Goal: Information Seeking & Learning: Find specific fact

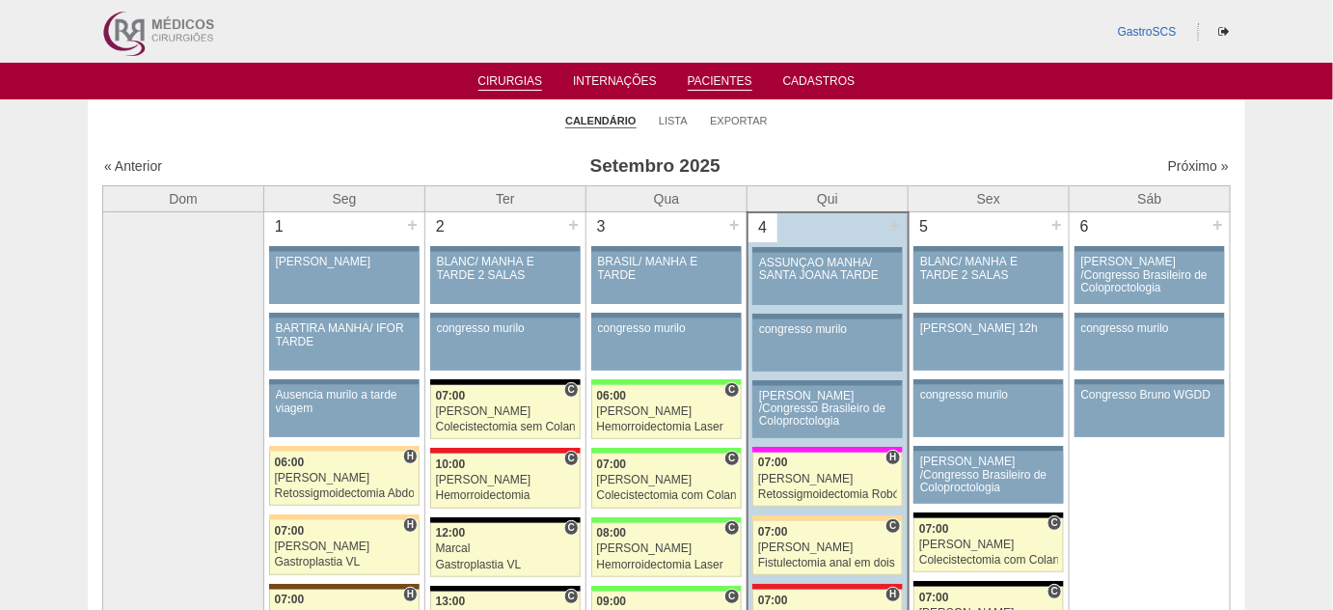
click at [712, 81] on link "Pacientes" at bounding box center [720, 82] width 65 height 16
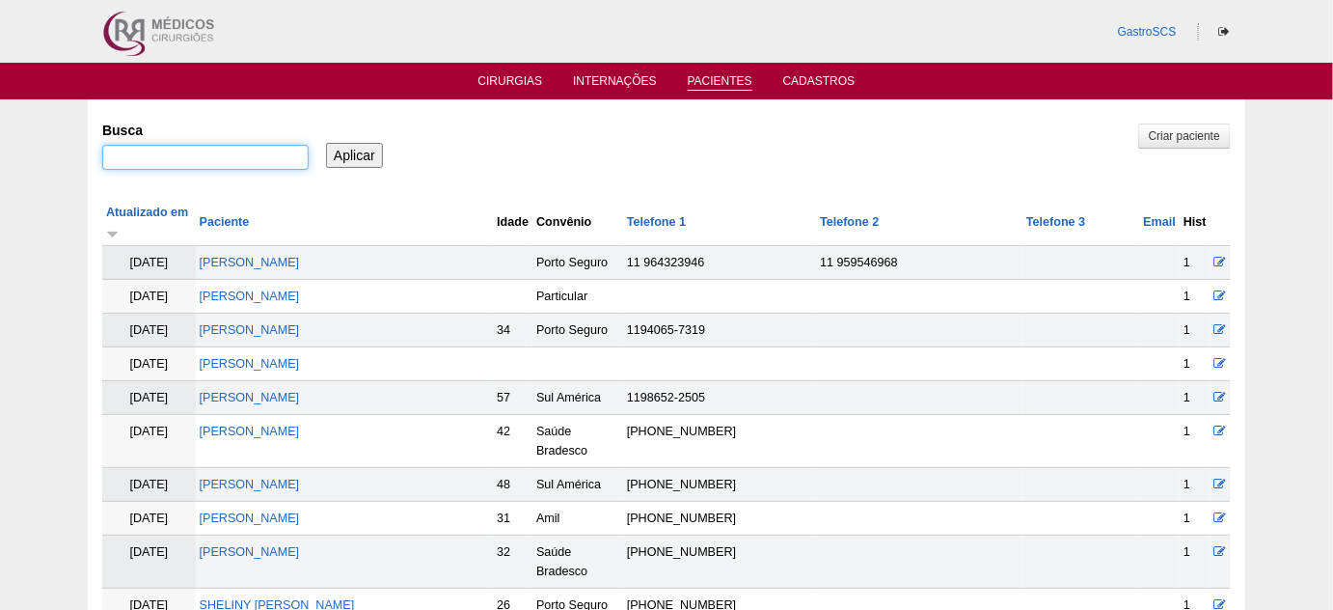
click at [255, 164] on input "Busca" at bounding box center [205, 157] width 206 height 25
paste input "[PERSON_NAME]"
type input ""[PERSON_NAME] [PERSON_NAME]""
click at [326, 143] on input "Aplicar" at bounding box center [354, 155] width 57 height 25
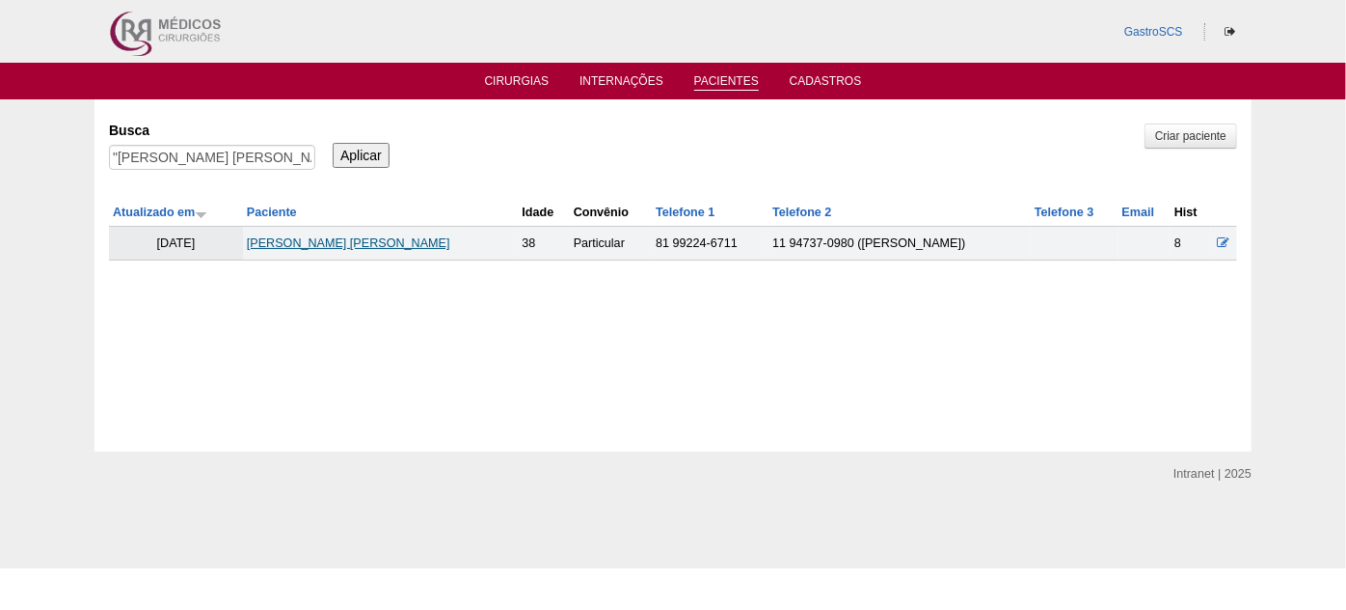
click at [360, 242] on link "ANA PAULA SILVA PEREIRA" at bounding box center [348, 243] width 203 height 14
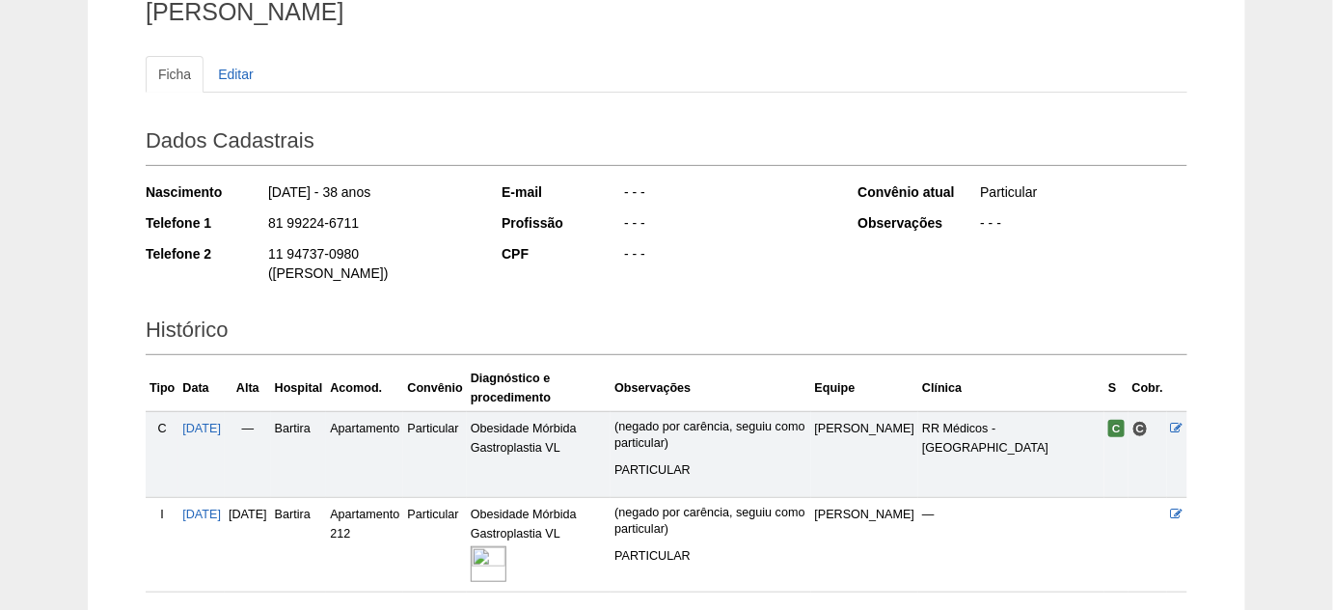
scroll to position [262, 0]
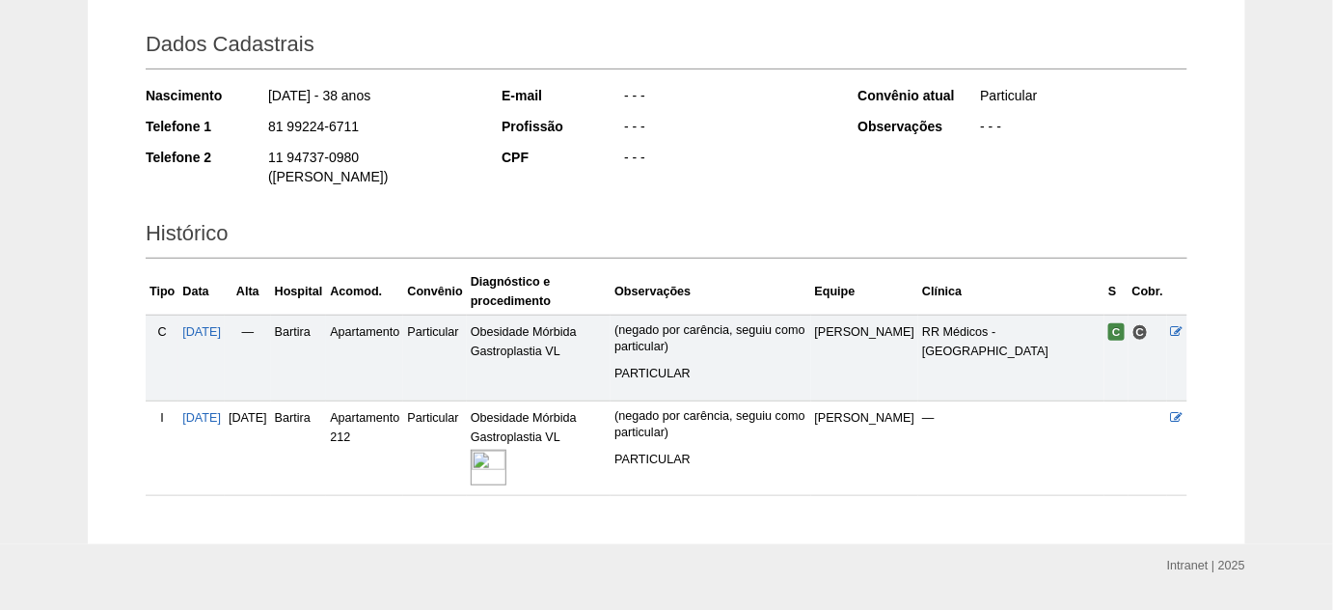
click at [506, 450] on img at bounding box center [489, 467] width 36 height 36
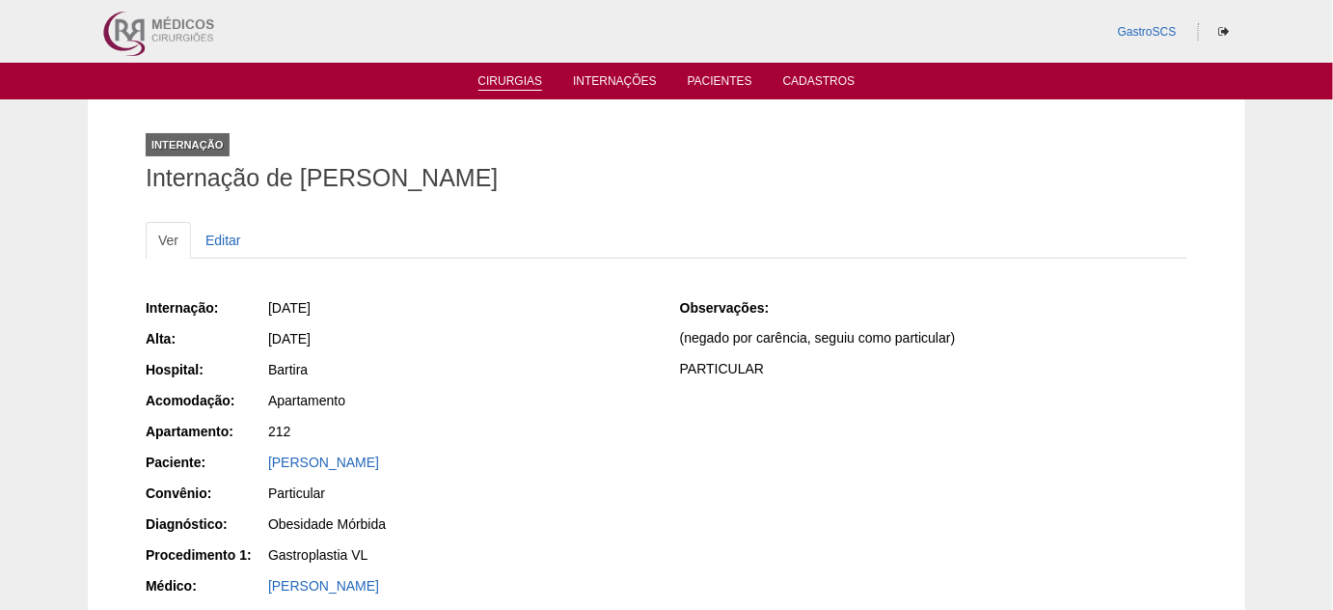
click at [523, 84] on link "Cirurgias" at bounding box center [510, 82] width 65 height 16
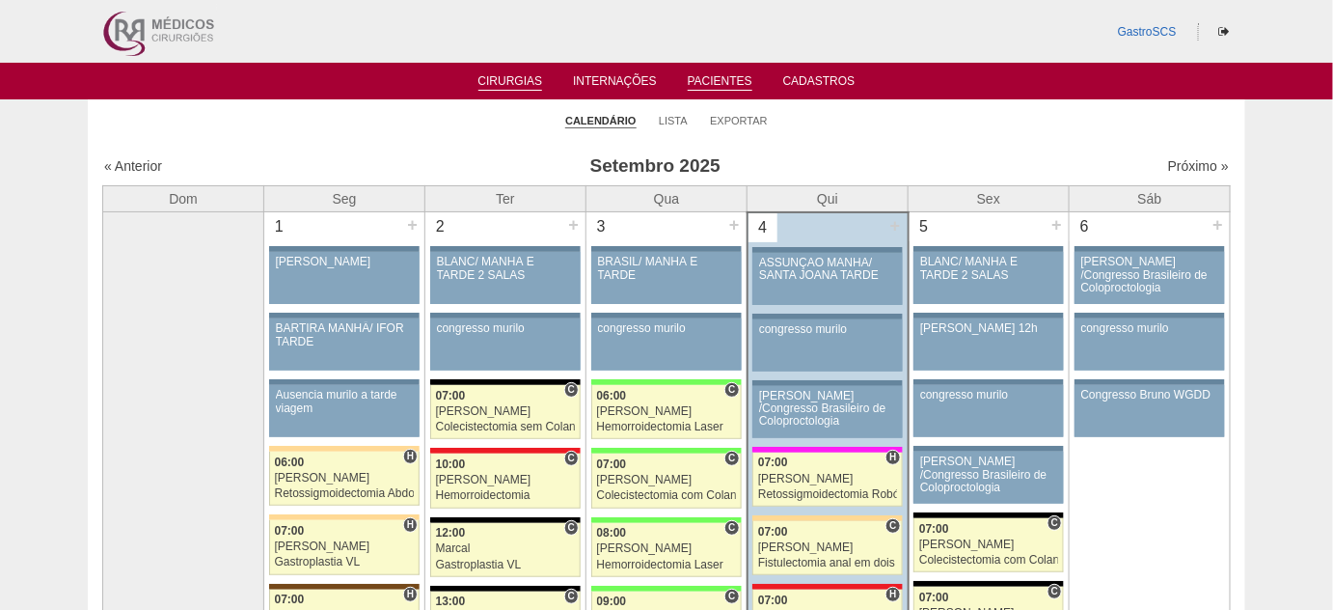
drag, startPoint x: 722, startPoint y: 67, endPoint x: 719, endPoint y: 79, distance: 12.9
click at [722, 67] on ul "Cirurgias Internações Pacientes Cadastros" at bounding box center [666, 81] width 1333 height 37
click at [718, 84] on link "Pacientes" at bounding box center [720, 82] width 65 height 16
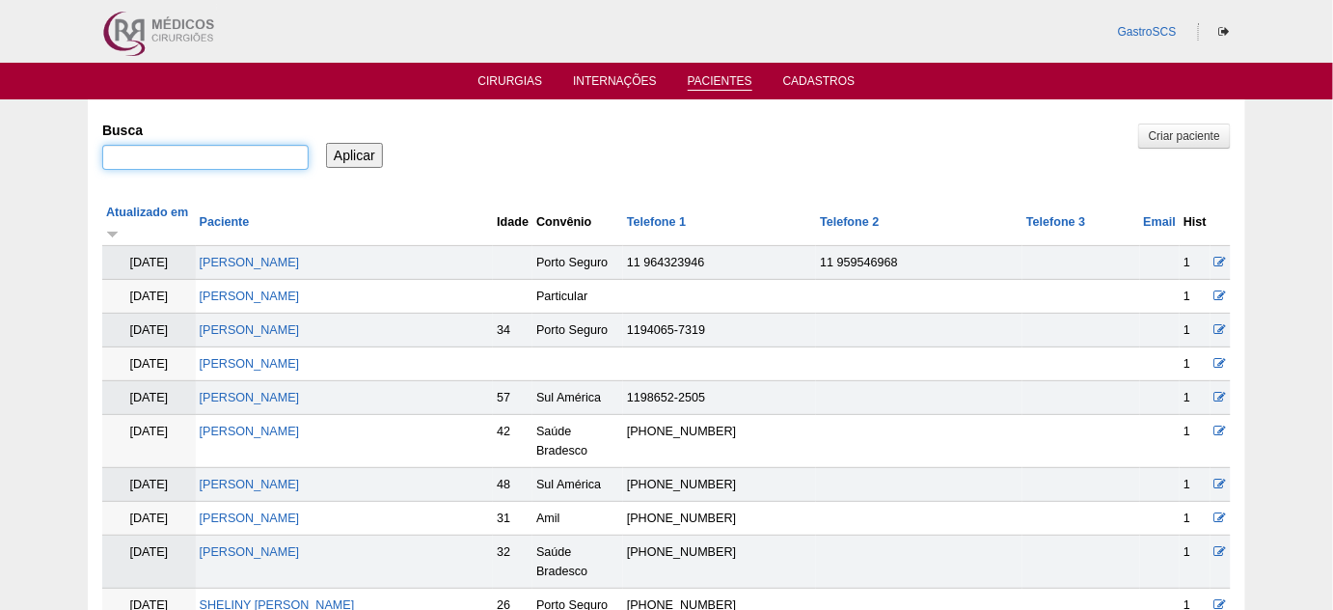
click at [224, 149] on input "Busca" at bounding box center [205, 157] width 206 height 25
paste input "Fabiana Maria Bezerra da Silva"
type input "Fabiana Maria Bezerra da Silva"
click at [343, 160] on input "Aplicar" at bounding box center [354, 155] width 57 height 25
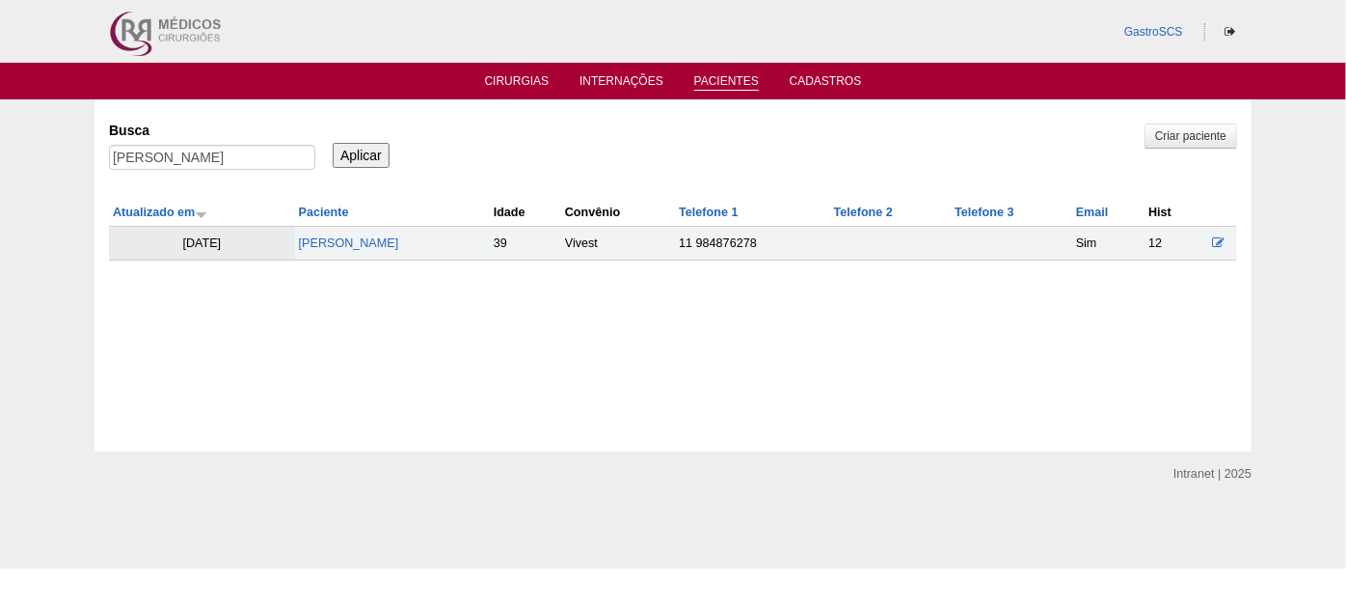
click at [360, 233] on td "[PERSON_NAME]" at bounding box center [392, 244] width 195 height 34
click at [363, 236] on link "[PERSON_NAME]" at bounding box center [349, 243] width 100 height 14
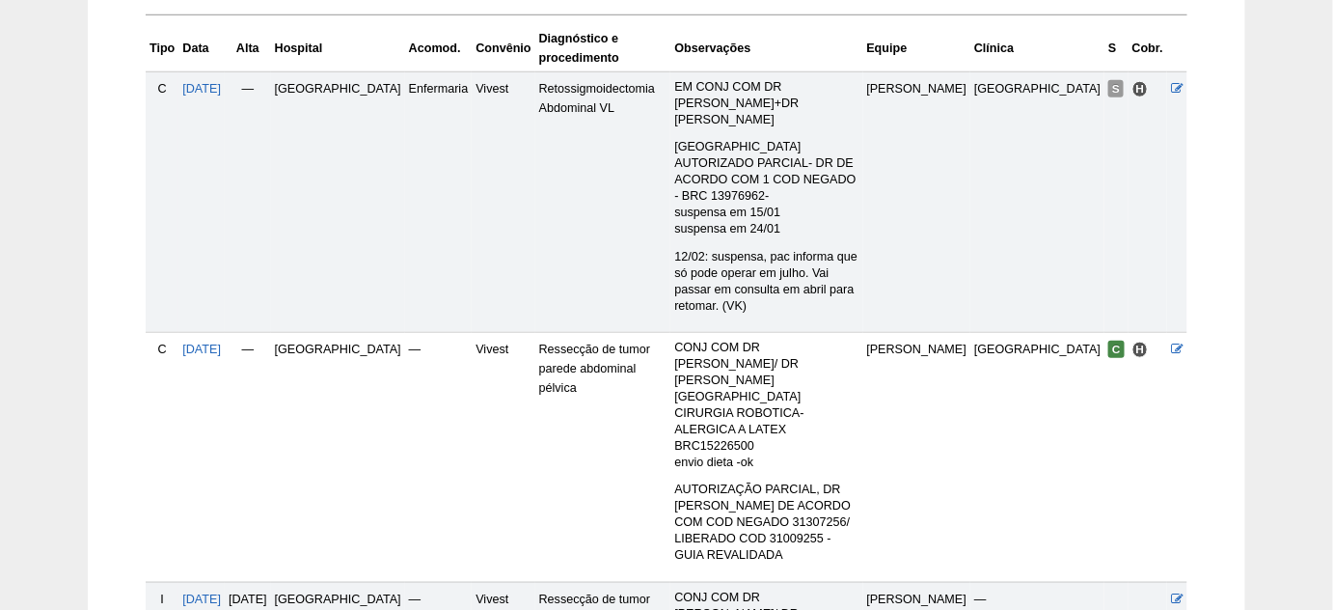
scroll to position [613, 0]
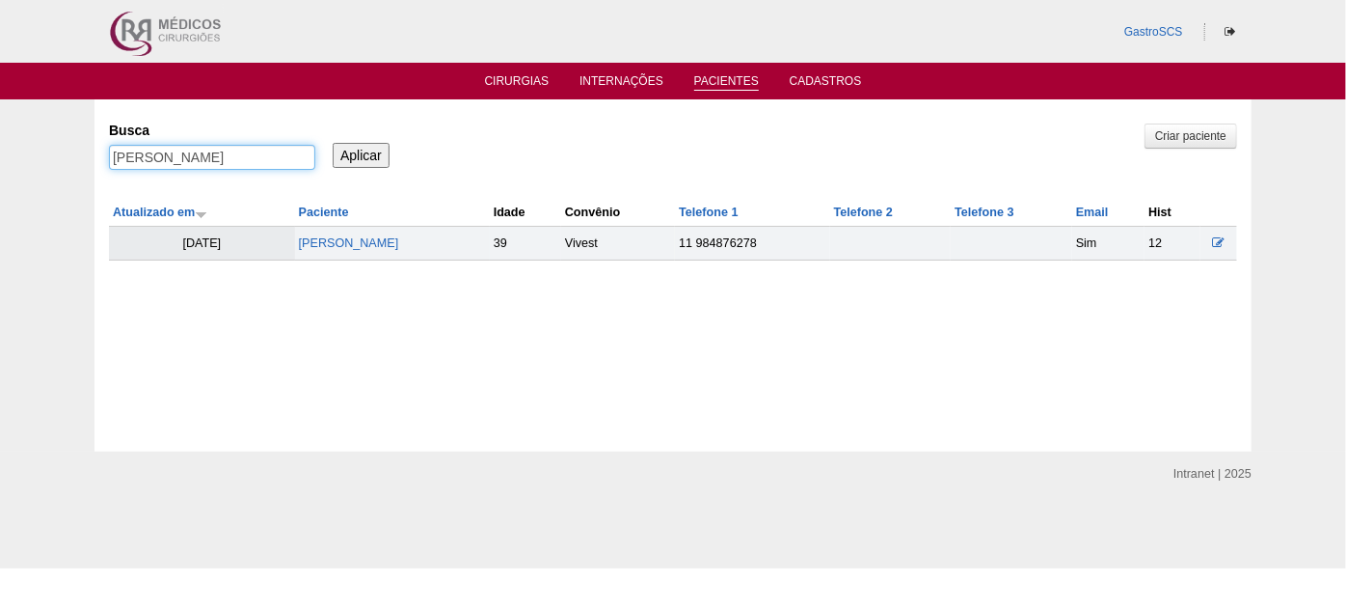
click at [231, 151] on input "[PERSON_NAME]" at bounding box center [212, 157] width 206 height 25
paste input "[PERSON_NAME]"
type input "[PERSON_NAME]"
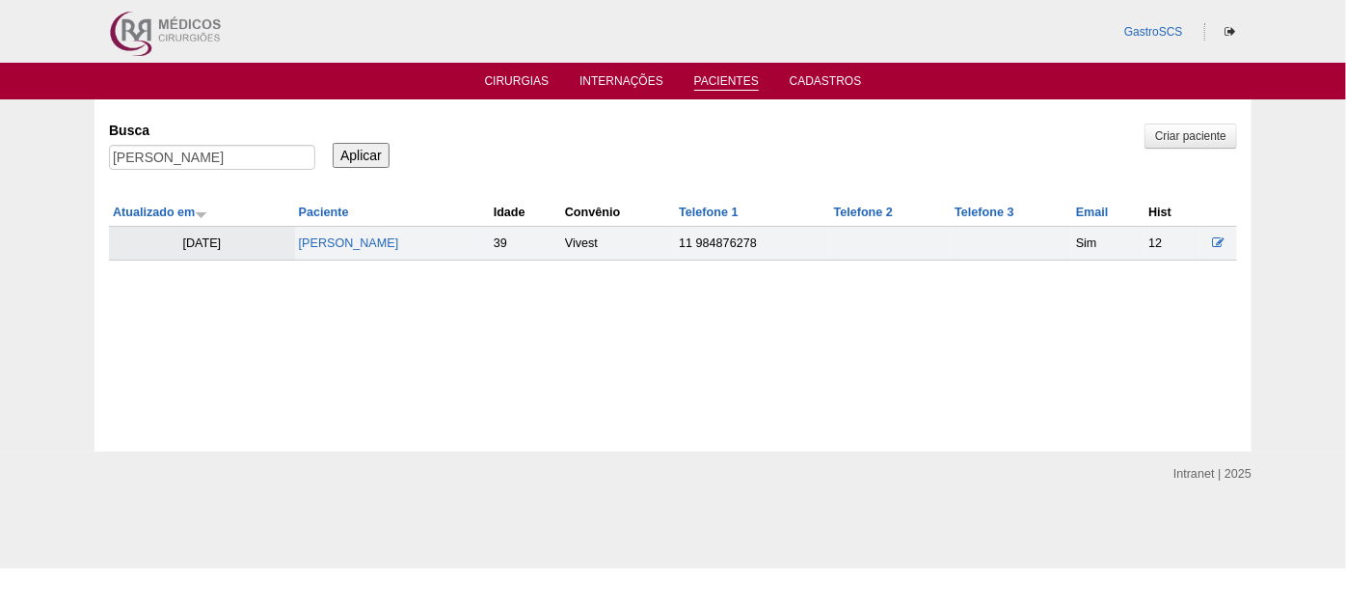
click at [347, 150] on input "Aplicar" at bounding box center [361, 155] width 57 height 25
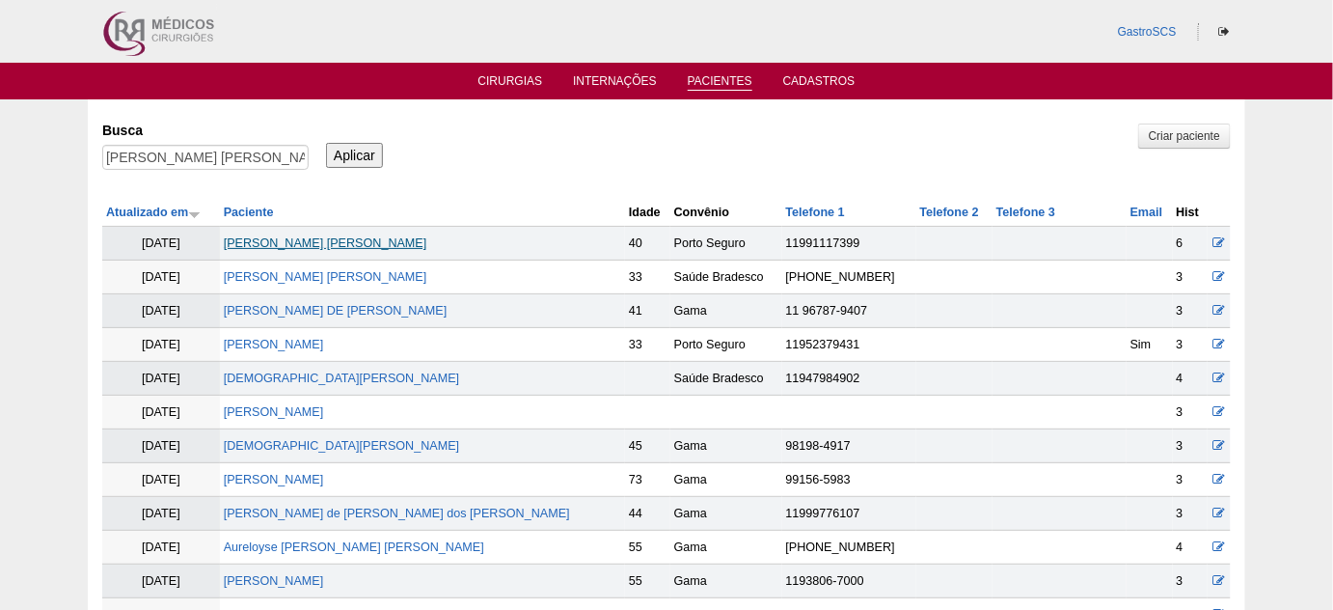
click at [380, 245] on link "[PERSON_NAME] [PERSON_NAME]" at bounding box center [325, 243] width 203 height 14
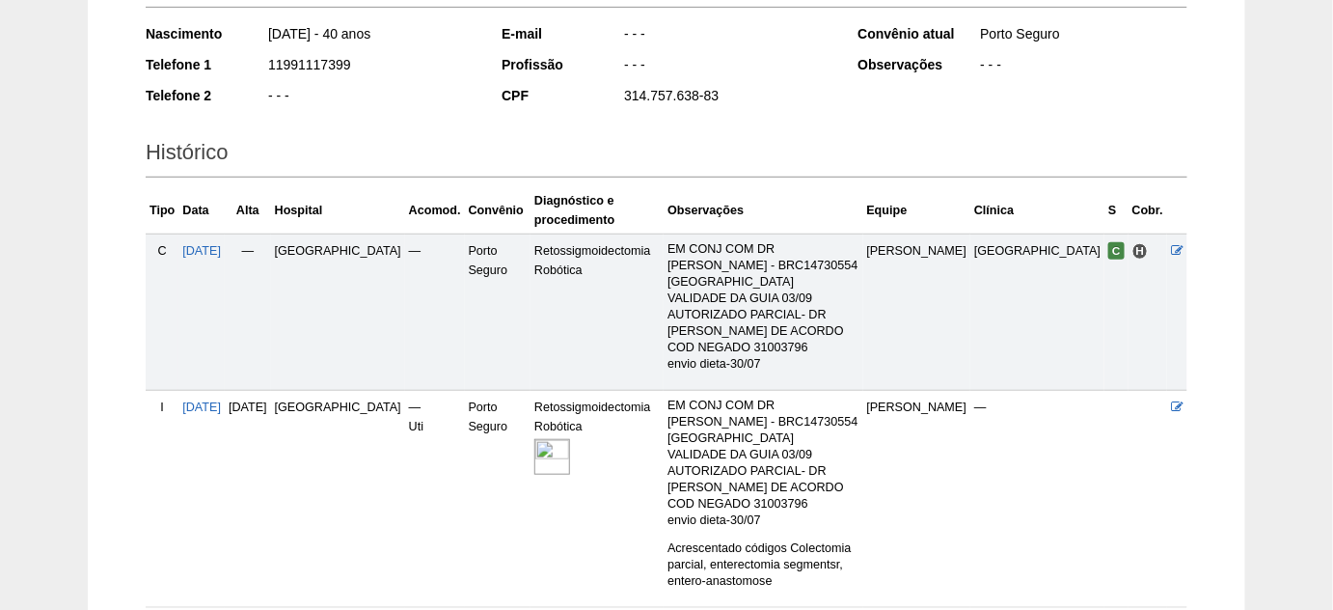
scroll to position [350, 0]
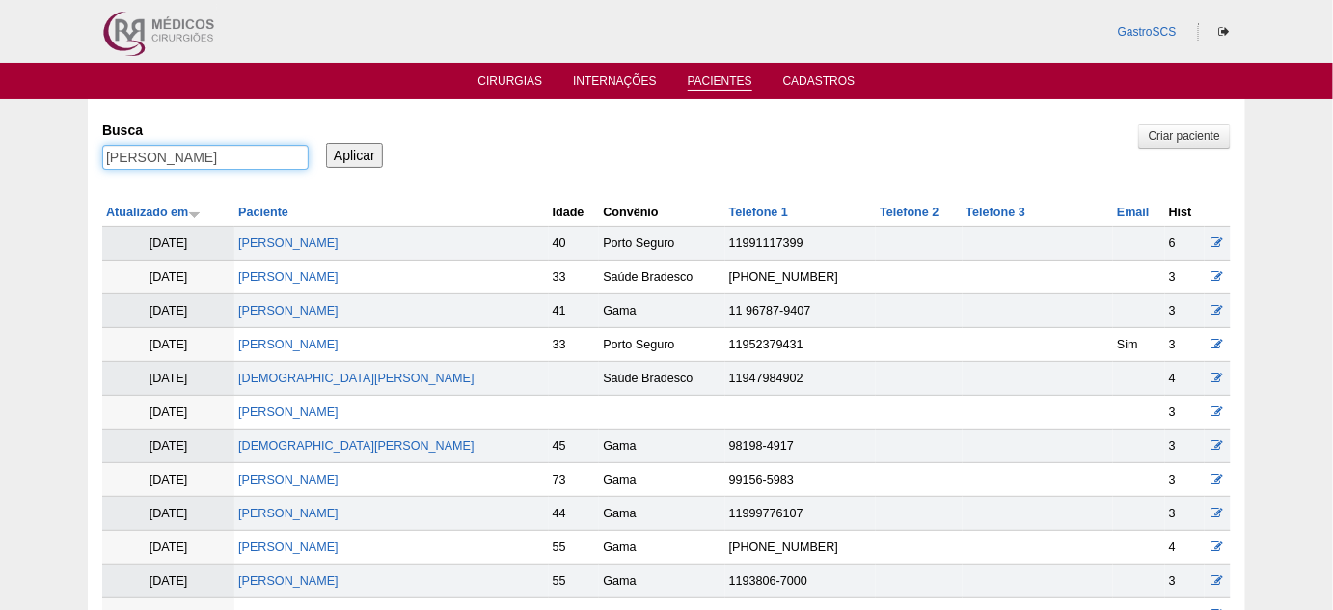
click at [79, 163] on div "Pacientes Criar paciente Busca Grazielle Gama Simão Aplicar Atualizado em Pacie…" at bounding box center [666, 524] width 1333 height 851
paste input "Lunara Pires de Arruda"
type input "Lunara Pires de Arruda"
click input "Aplicar"
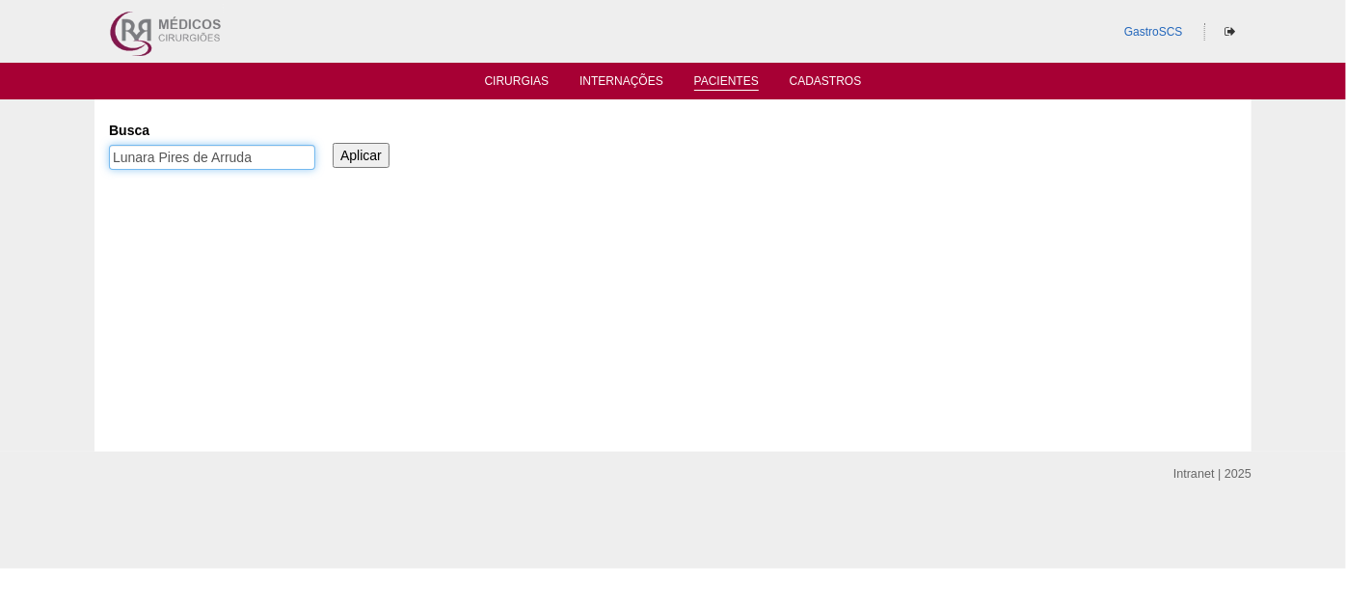
click at [299, 151] on input "Lunara Pires de Arruda" at bounding box center [212, 157] width 206 height 25
type input "Lunara"
click at [333, 143] on input "Aplicar" at bounding box center [361, 155] width 57 height 25
click at [502, 84] on link "Cirurgias" at bounding box center [517, 82] width 65 height 16
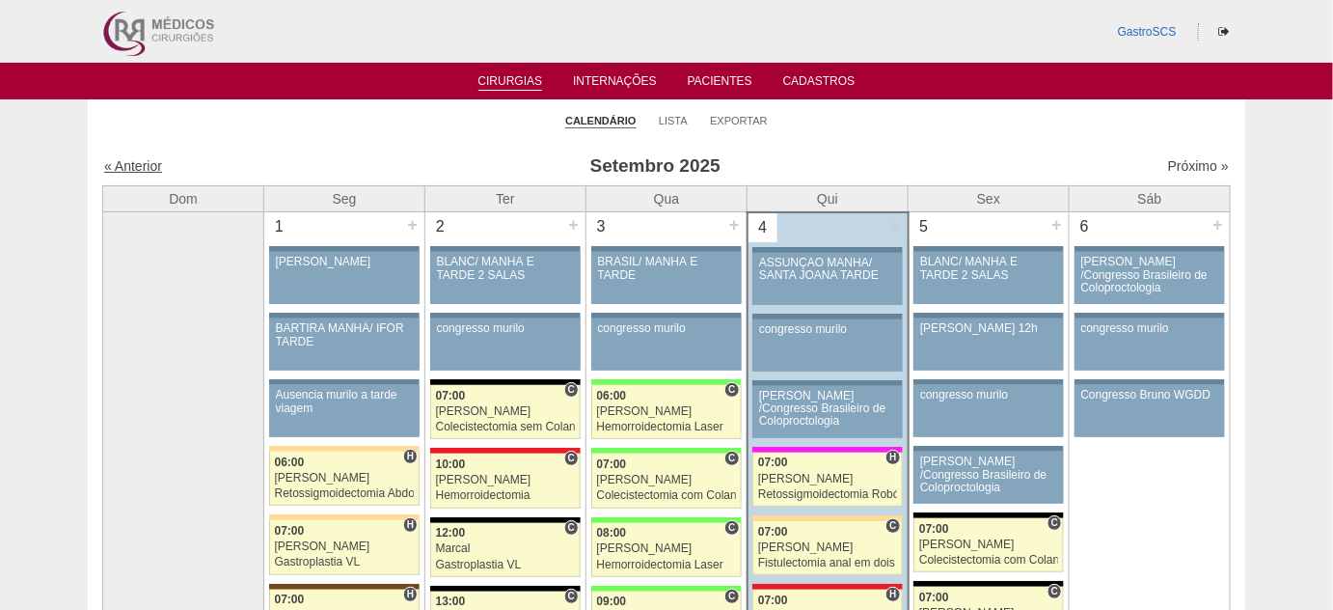
click at [130, 164] on link "« Anterior" at bounding box center [133, 165] width 58 height 15
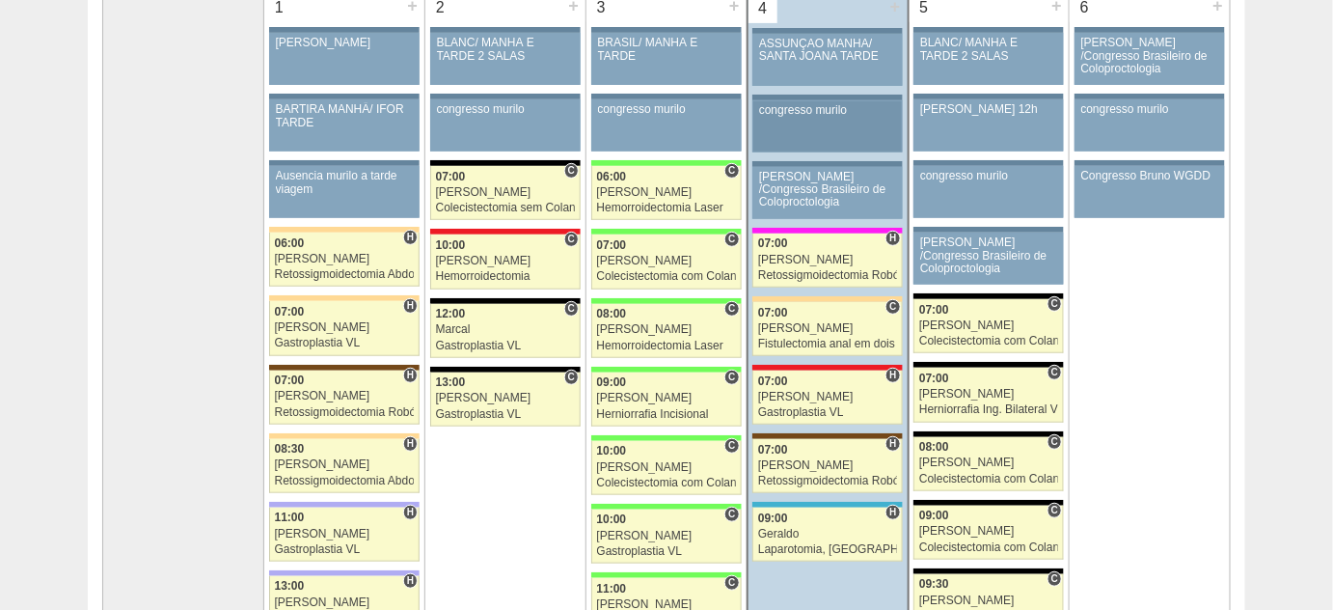
scroll to position [262, 0]
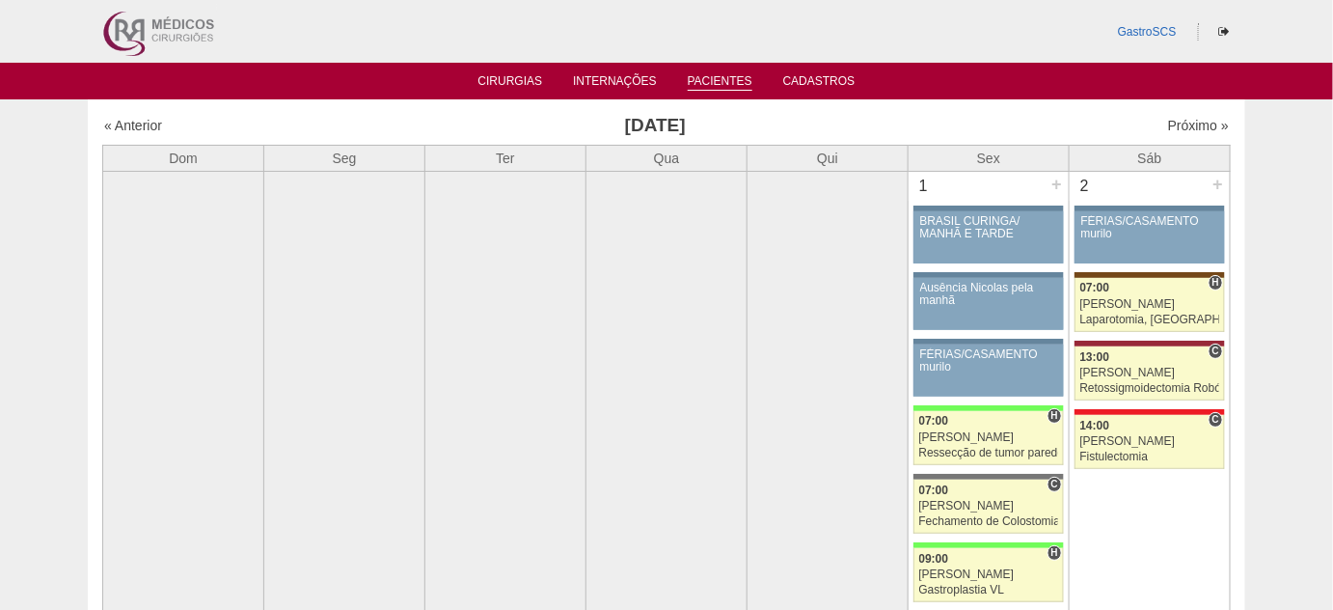
click at [706, 84] on link "Pacientes" at bounding box center [720, 82] width 65 height 16
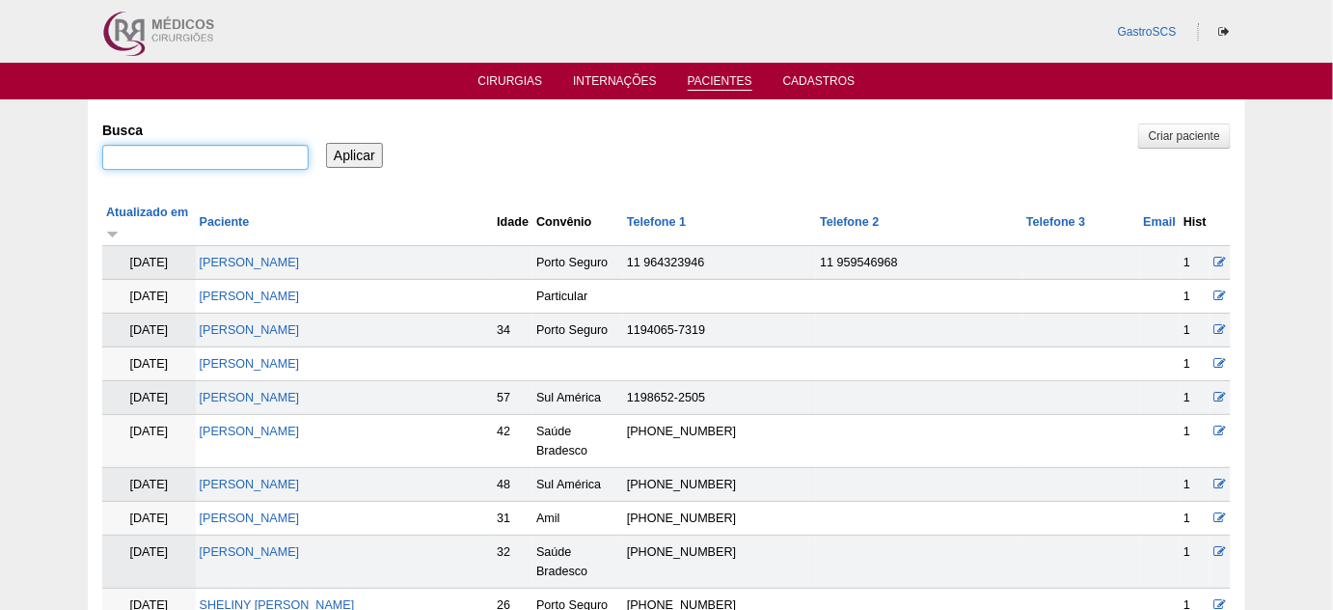
click at [229, 150] on input "Busca" at bounding box center [205, 157] width 206 height 25
paste input "[PERSON_NAME]"
type input "[PERSON_NAME]"
click at [322, 151] on div "Aplicar" at bounding box center [361, 140] width 78 height 53
click at [346, 161] on input "Aplicar" at bounding box center [354, 155] width 57 height 25
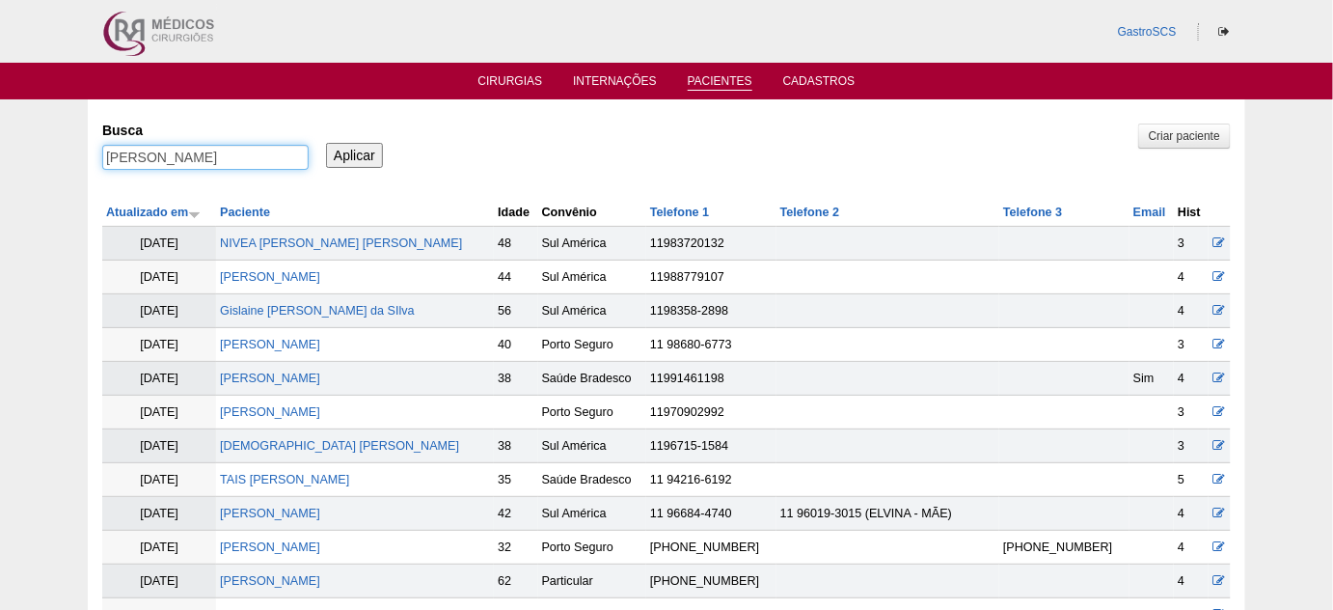
click at [262, 153] on input "[PERSON_NAME]" at bounding box center [205, 157] width 206 height 25
drag, startPoint x: 262, startPoint y: 153, endPoint x: 14, endPoint y: 153, distance: 247.9
type input "SELET"
click at [326, 143] on input "Aplicar" at bounding box center [354, 155] width 57 height 25
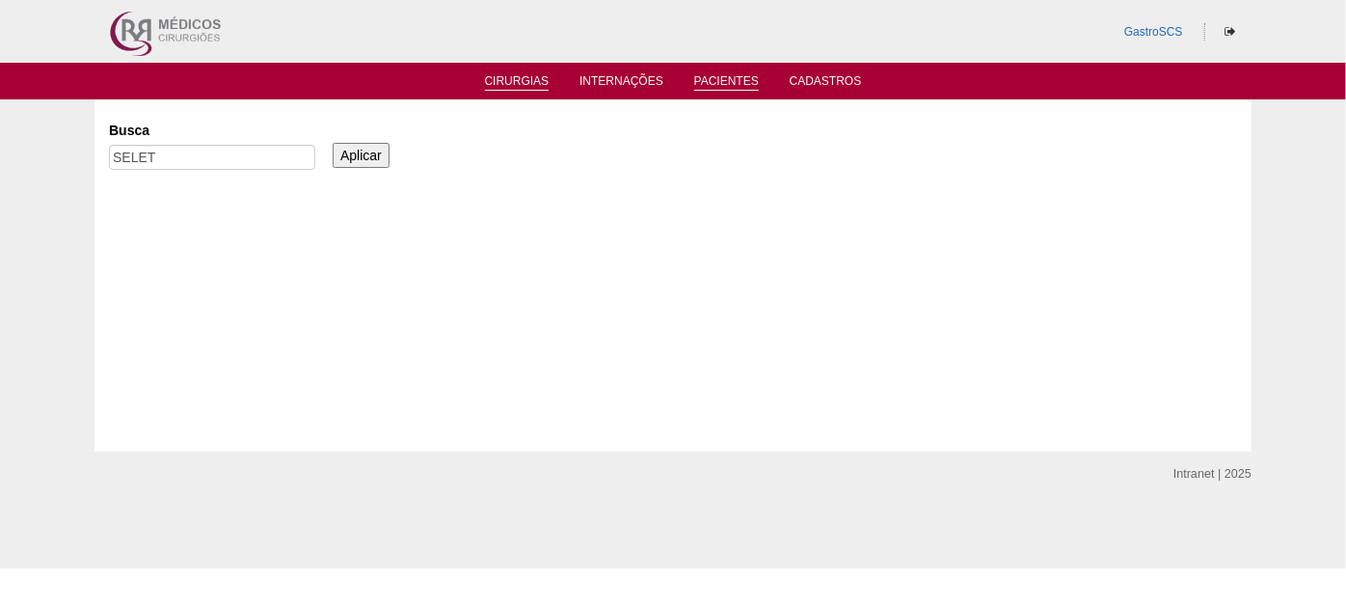
drag, startPoint x: 515, startPoint y: 70, endPoint x: 517, endPoint y: 83, distance: 12.7
click at [516, 70] on ul "Cirurgias Internações Pacientes Cadastros" at bounding box center [673, 81] width 1346 height 37
click at [517, 84] on link "Cirurgias" at bounding box center [517, 82] width 65 height 16
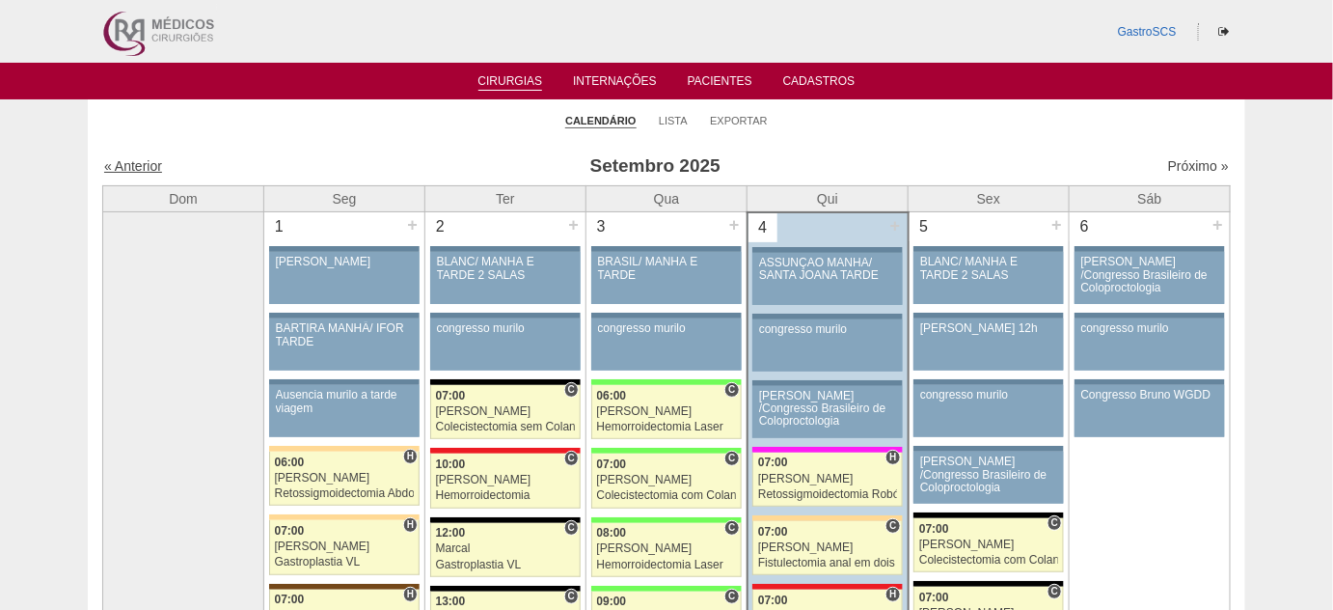
click at [133, 162] on link "« Anterior" at bounding box center [133, 165] width 58 height 15
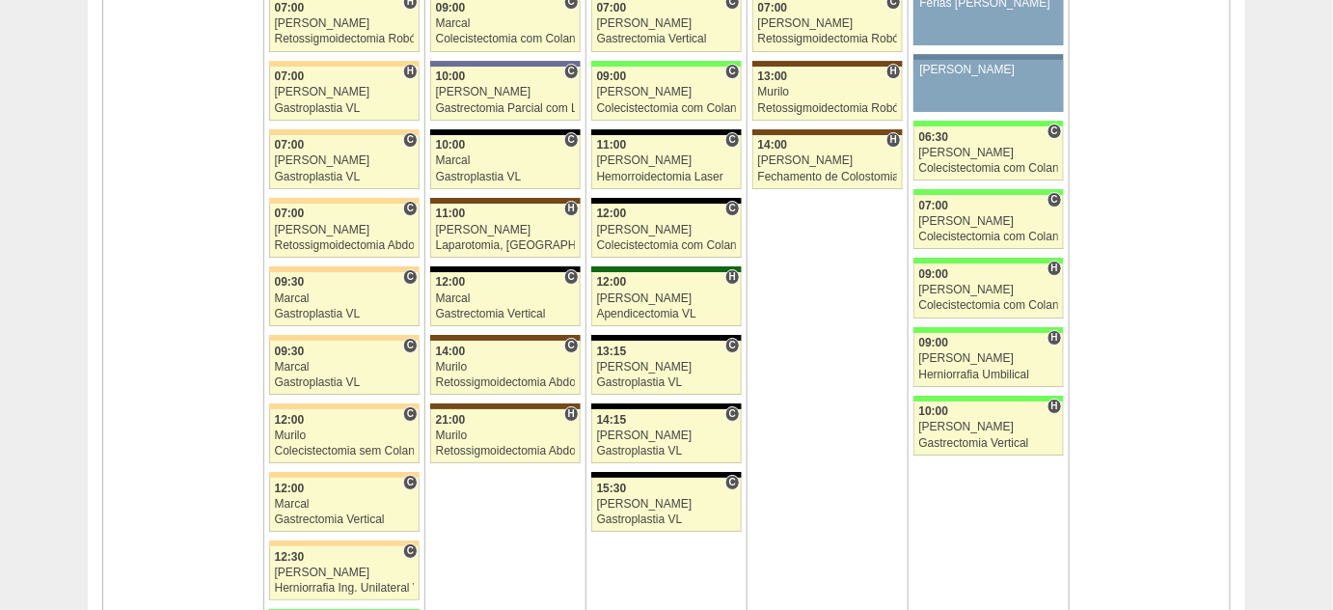
scroll to position [4734, 0]
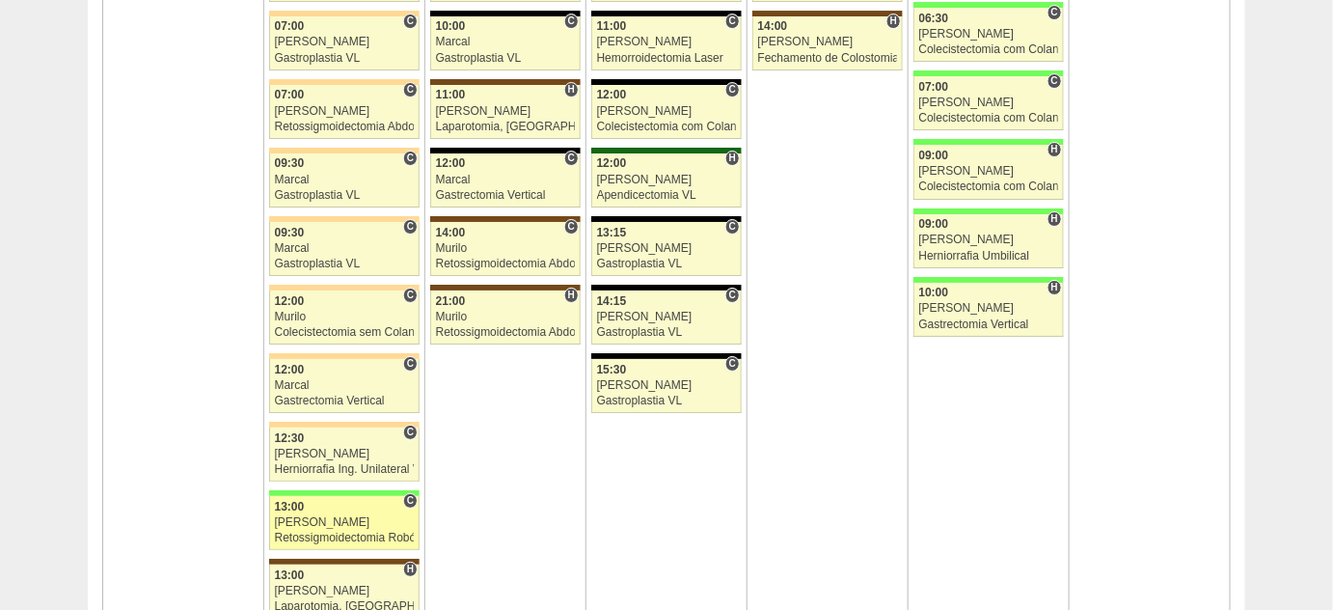
click at [319, 507] on link "87010 Cirurgias RR C 13:00 Bruno Retossigmoidectomia Robótica Hospital Brasil R…" at bounding box center [344, 523] width 150 height 54
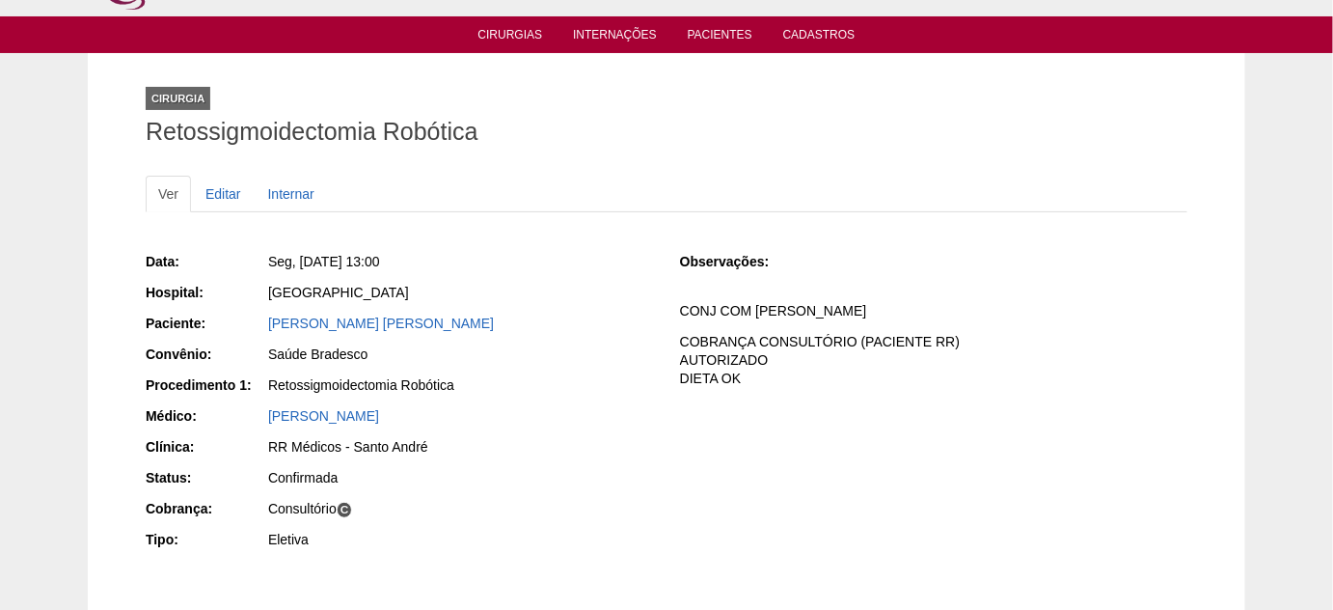
scroll to position [87, 0]
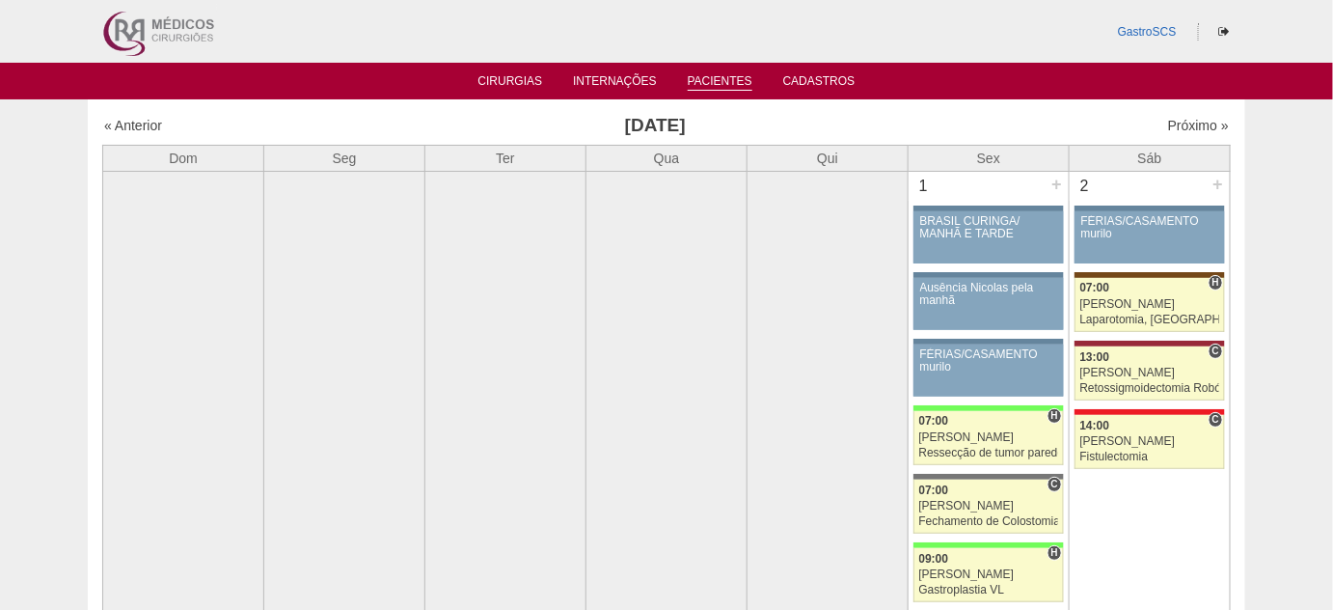
click at [719, 84] on link "Pacientes" at bounding box center [720, 82] width 65 height 16
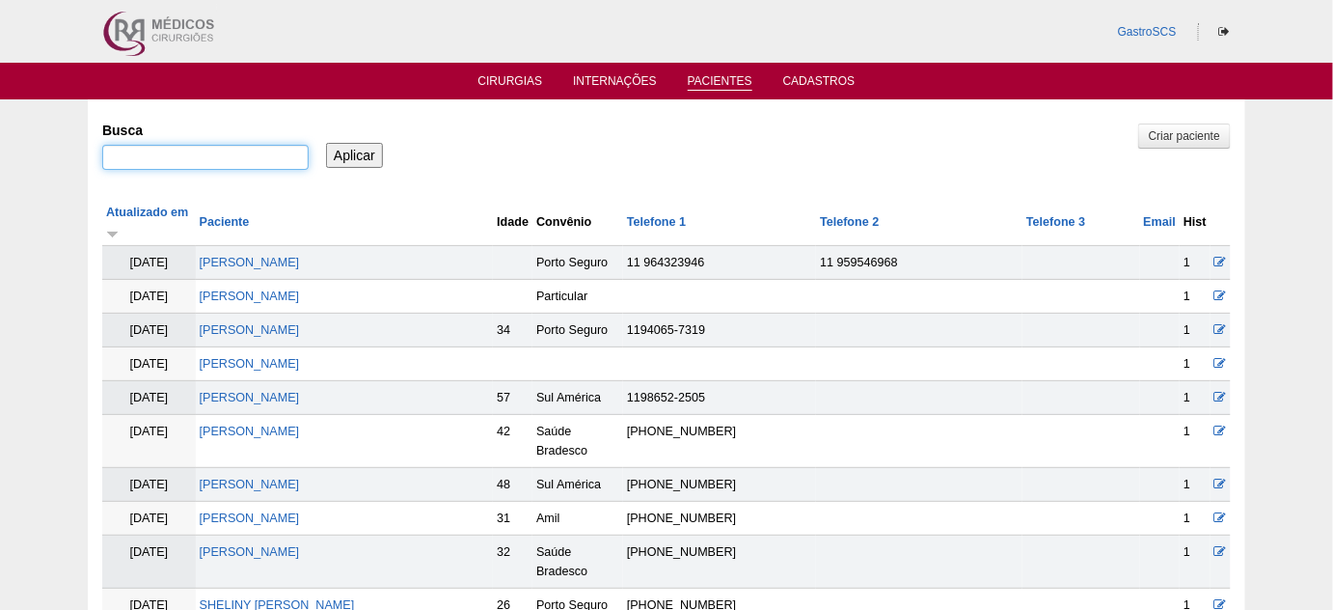
click at [179, 157] on input "Busca" at bounding box center [205, 157] width 206 height 25
type input "sapia"
click at [326, 143] on input "Aplicar" at bounding box center [354, 155] width 57 height 25
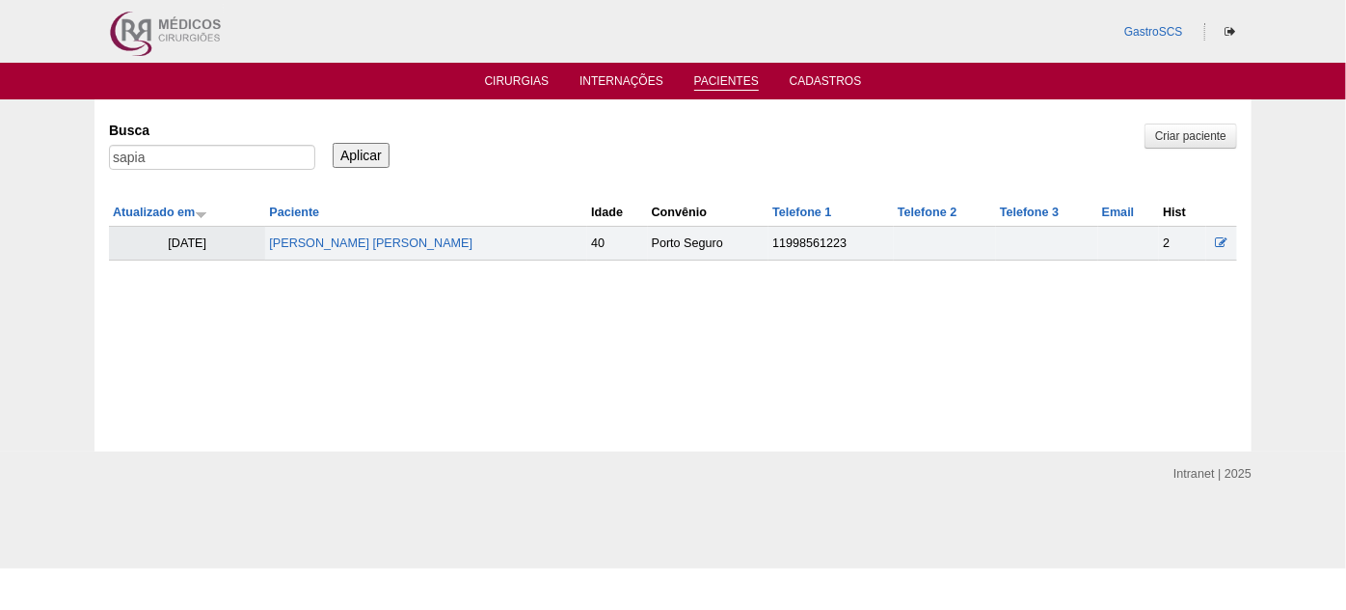
click td "[PERSON_NAME] [PERSON_NAME]"
click link "[PERSON_NAME] [PERSON_NAME]"
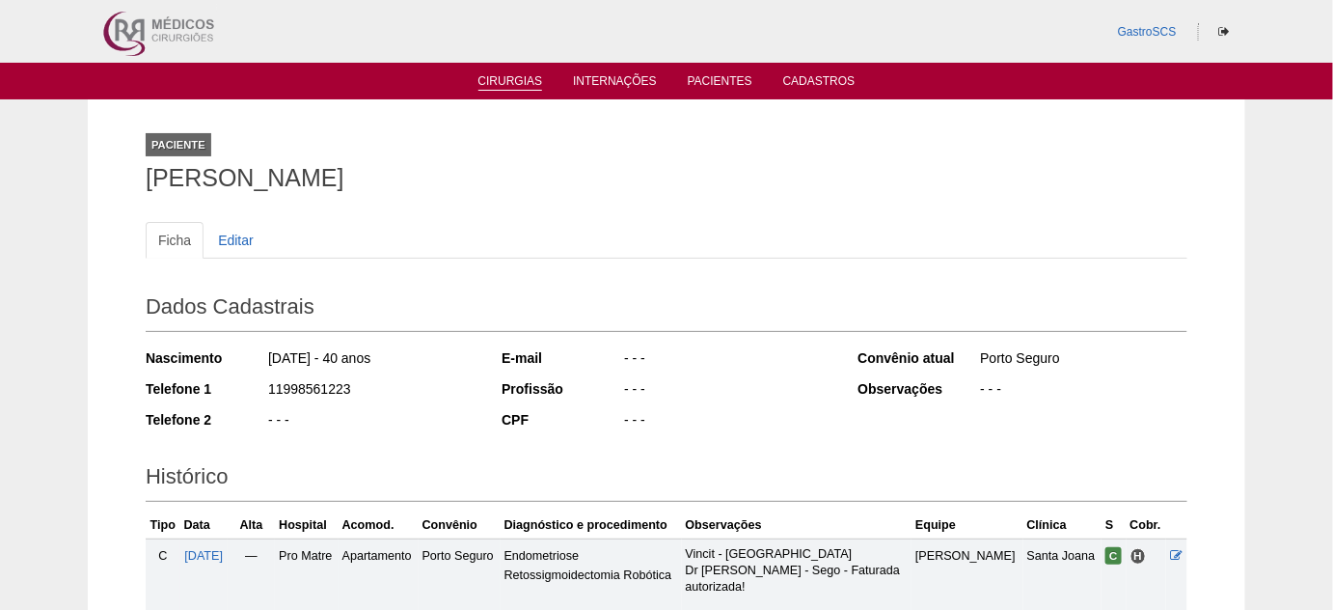
click at [480, 83] on link "Cirurgias" at bounding box center [510, 82] width 65 height 16
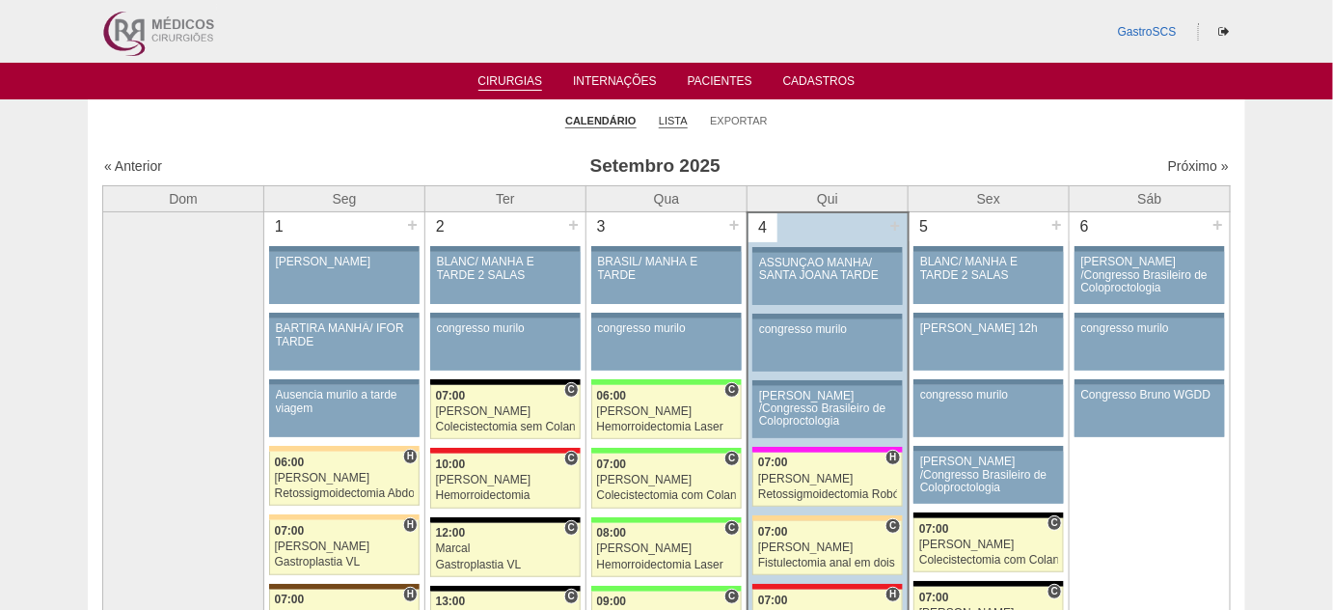
click at [676, 123] on link "Lista" at bounding box center [673, 121] width 29 height 14
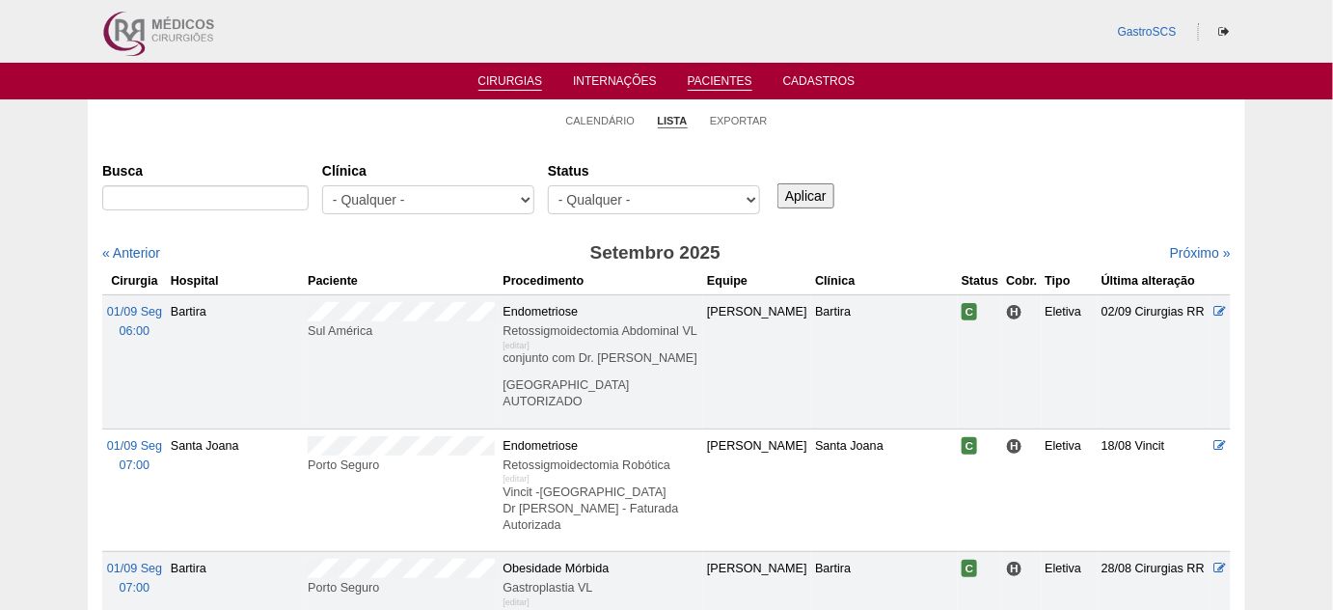
click at [722, 80] on link "Pacientes" at bounding box center [720, 82] width 65 height 16
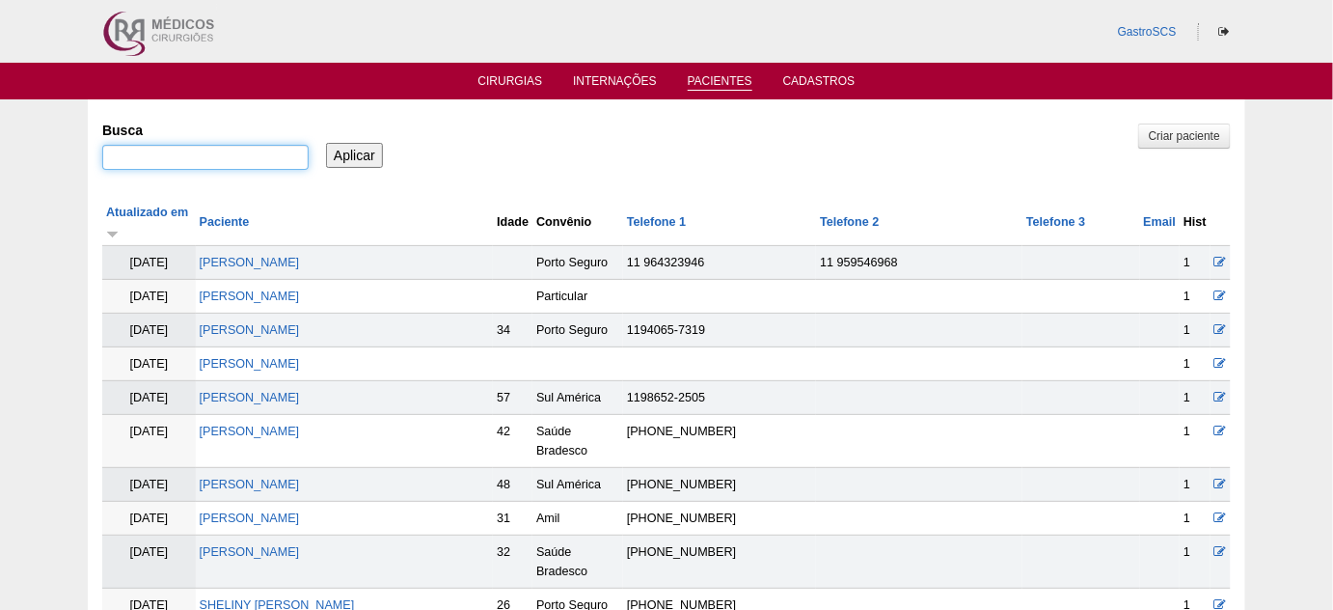
click at [209, 161] on input "Busca" at bounding box center [205, 157] width 206 height 25
type input "dayane"
click at [326, 143] on input "Aplicar" at bounding box center [354, 155] width 57 height 25
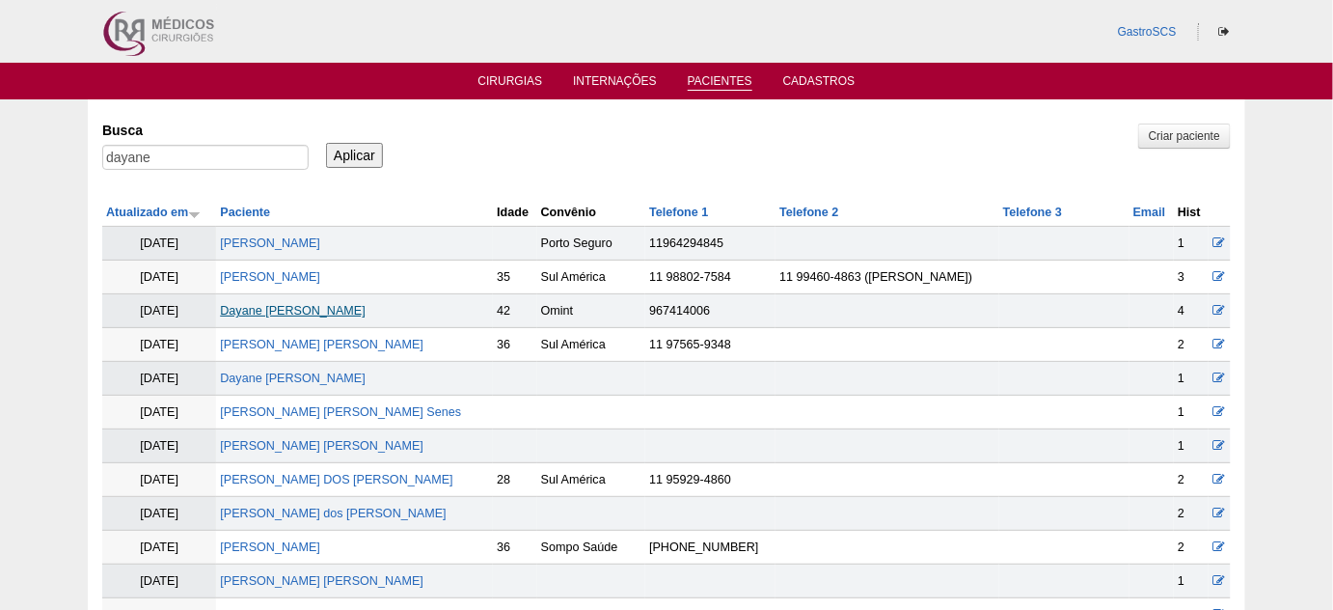
click link "Dayane Christina Gerlach Corrêa"
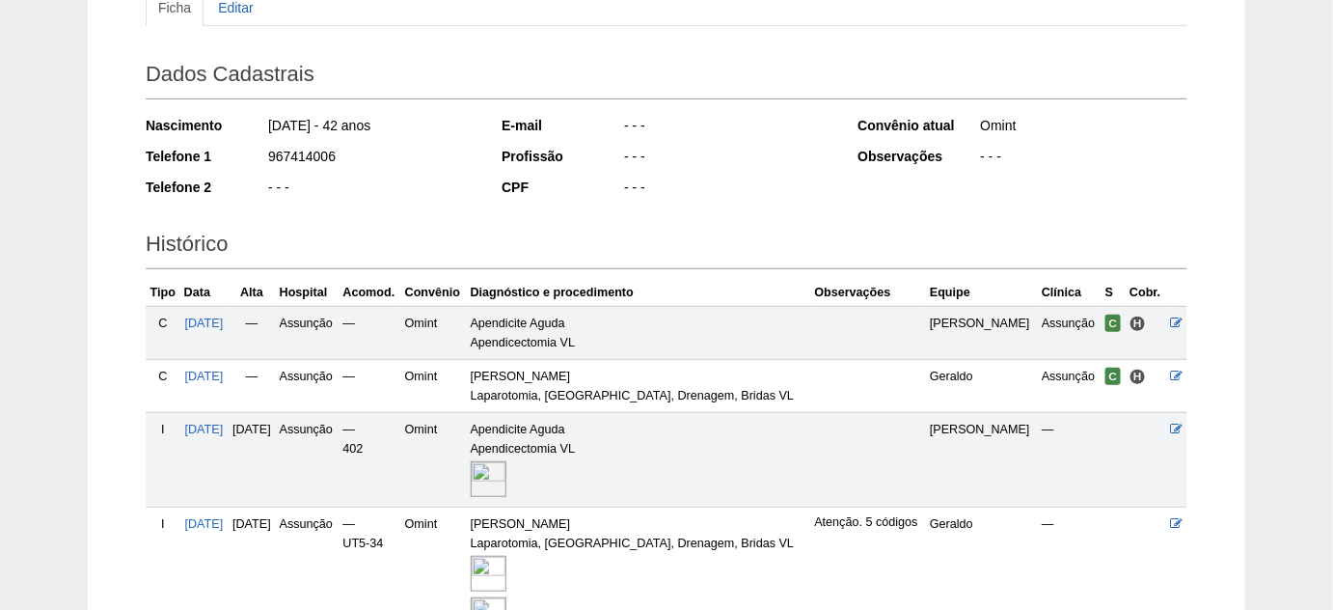
scroll to position [262, 0]
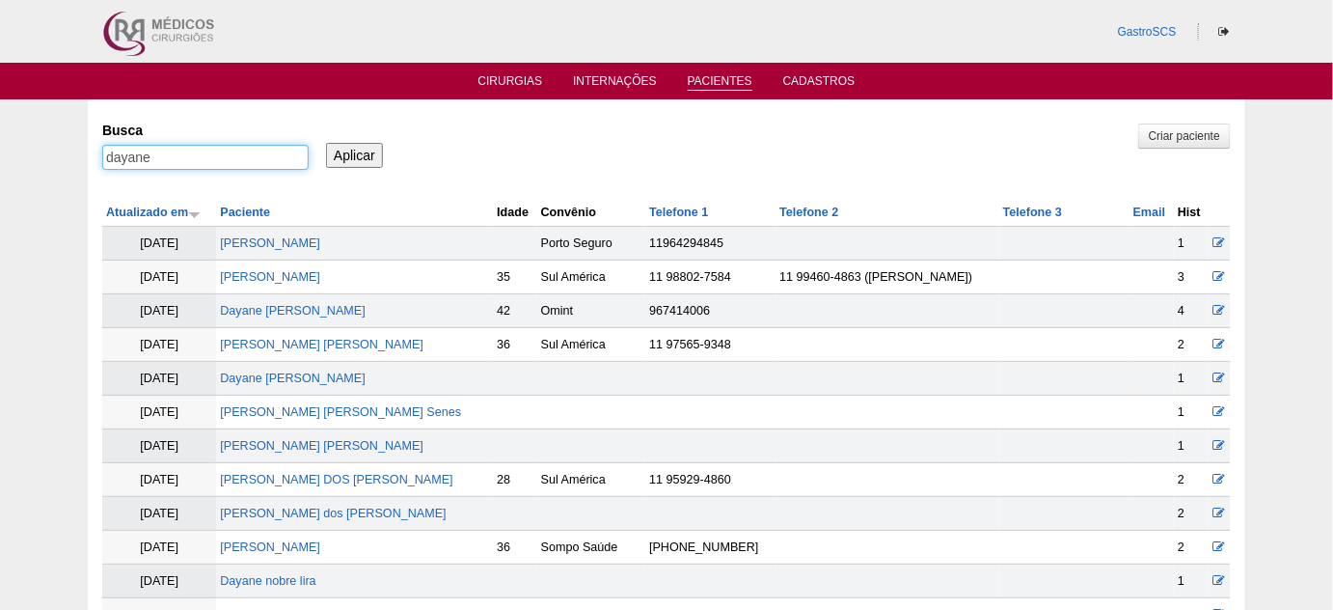
drag, startPoint x: 102, startPoint y: 151, endPoint x: 67, endPoint y: 146, distance: 36.2
click at [74, 148] on div "Pacientes Criar paciente [GEOGRAPHIC_DATA] [GEOGRAPHIC_DATA] Aplicar Atualizado…" at bounding box center [666, 575] width 1333 height 952
type input "joao"
click at [326, 143] on input "Aplicar" at bounding box center [354, 155] width 57 height 25
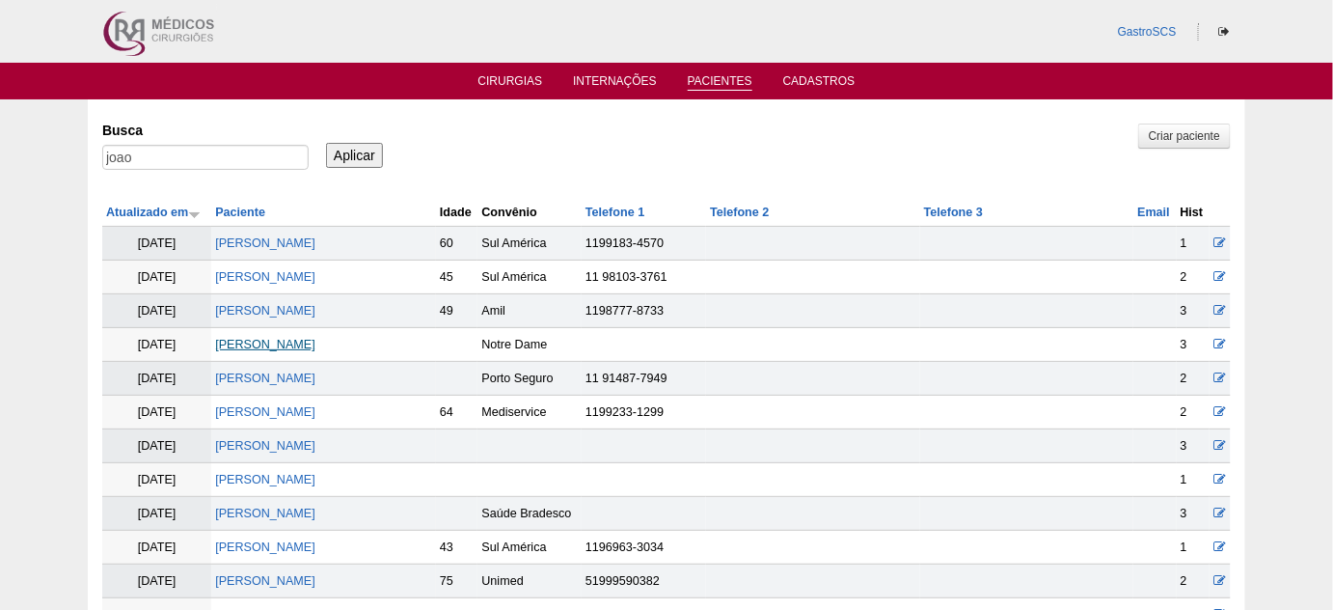
click at [312, 342] on link "[PERSON_NAME]" at bounding box center [265, 345] width 100 height 14
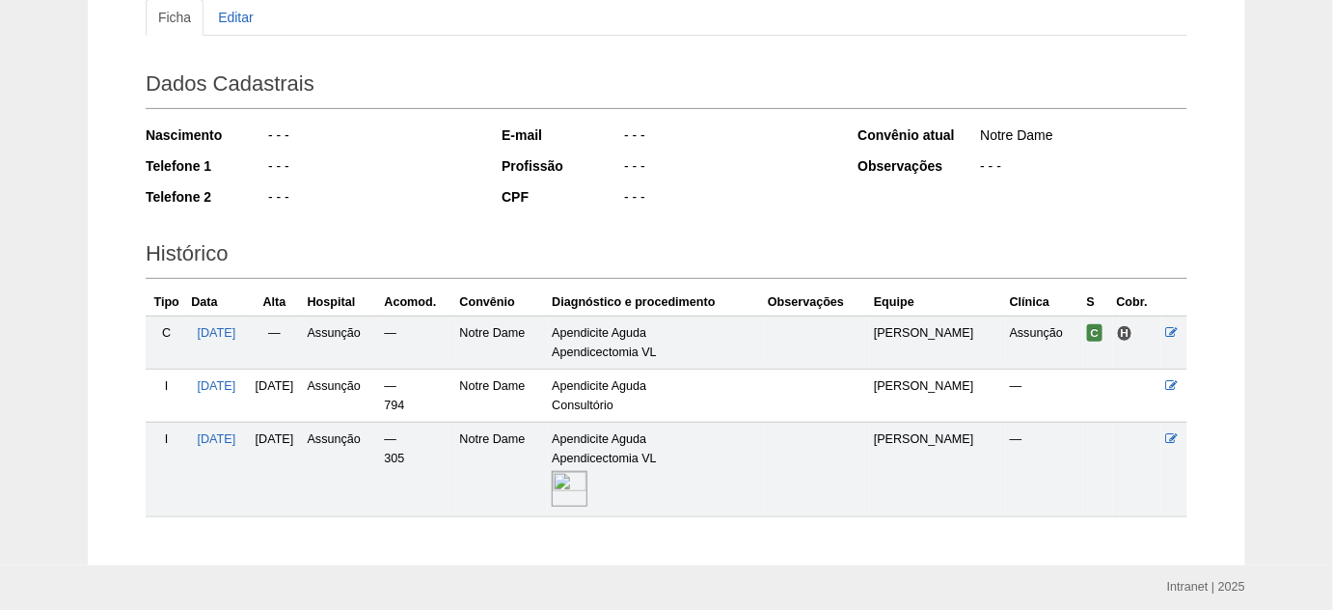
scroll to position [262, 0]
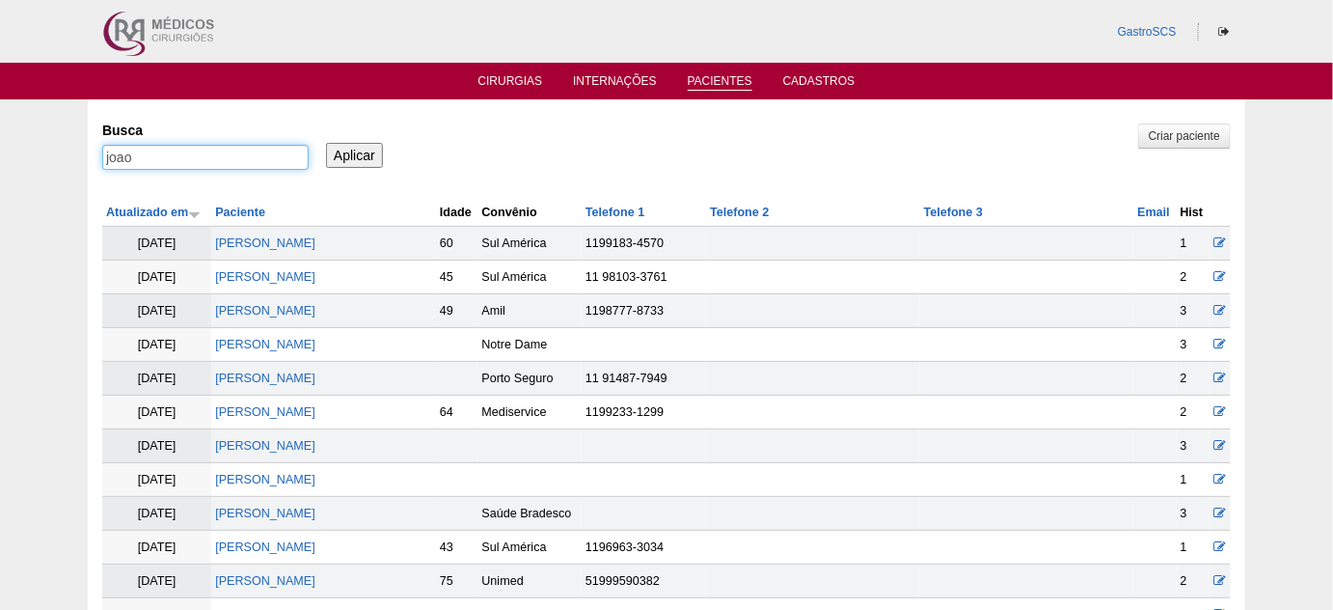
drag, startPoint x: 267, startPoint y: 161, endPoint x: 0, endPoint y: 162, distance: 267.1
type input "rosiane"
click at [326, 143] on input "Aplicar" at bounding box center [354, 155] width 57 height 25
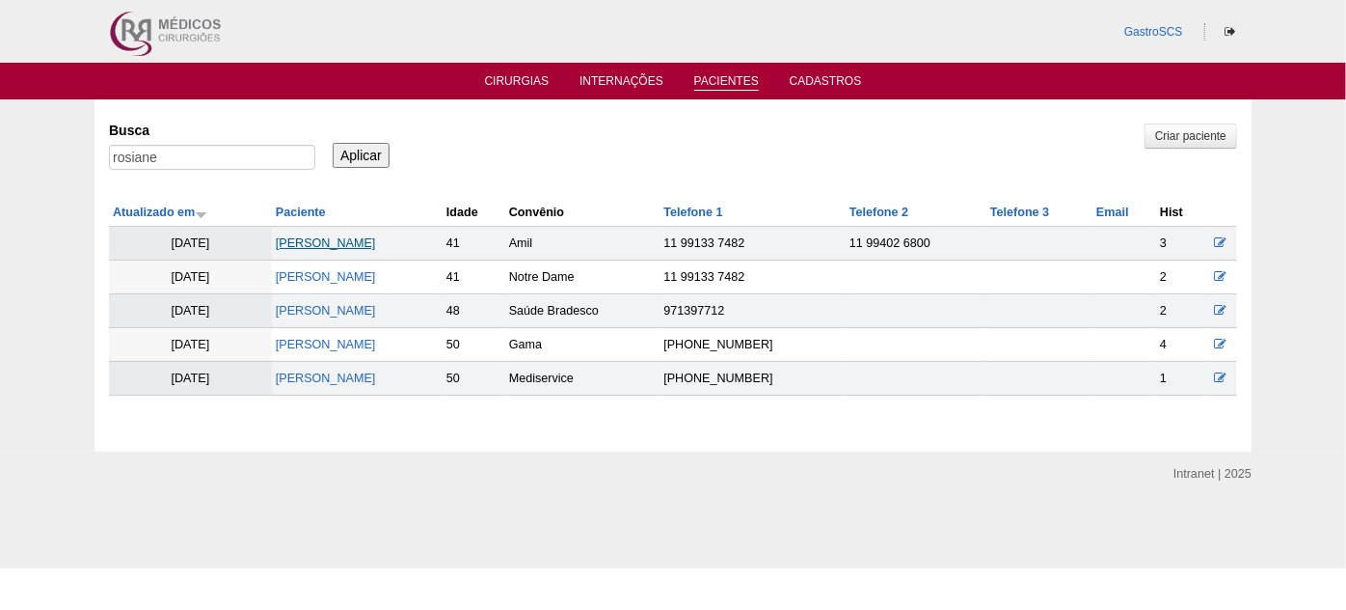
click at [376, 238] on link "[PERSON_NAME]" at bounding box center [326, 243] width 100 height 14
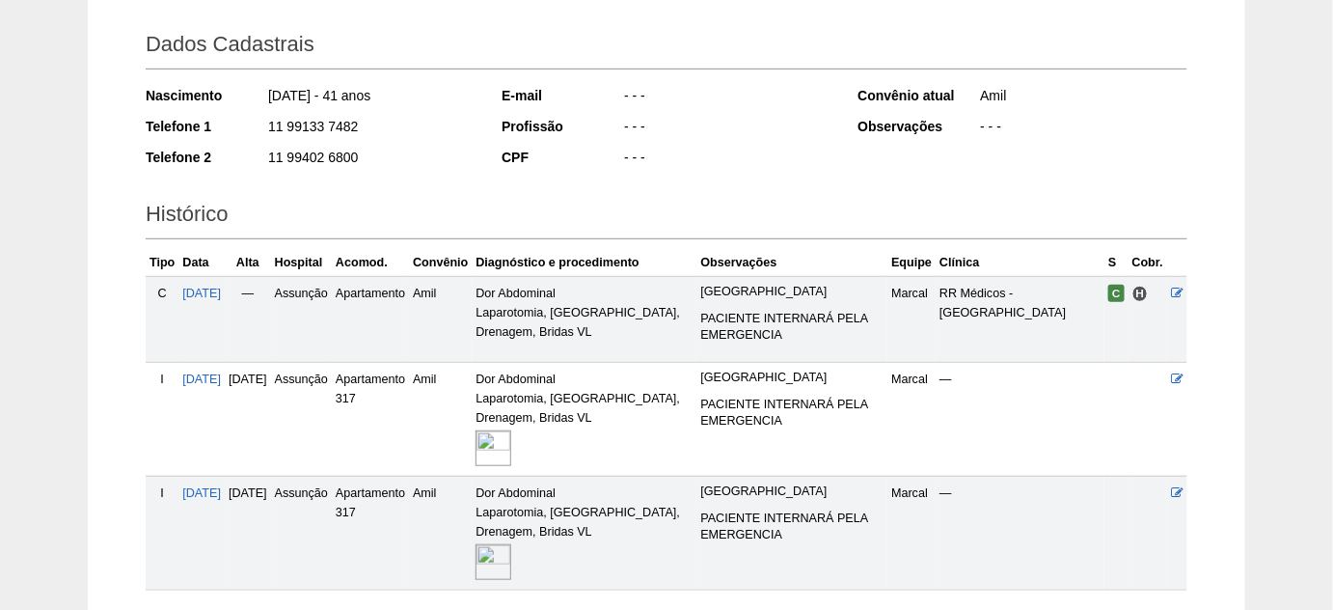
scroll to position [403, 0]
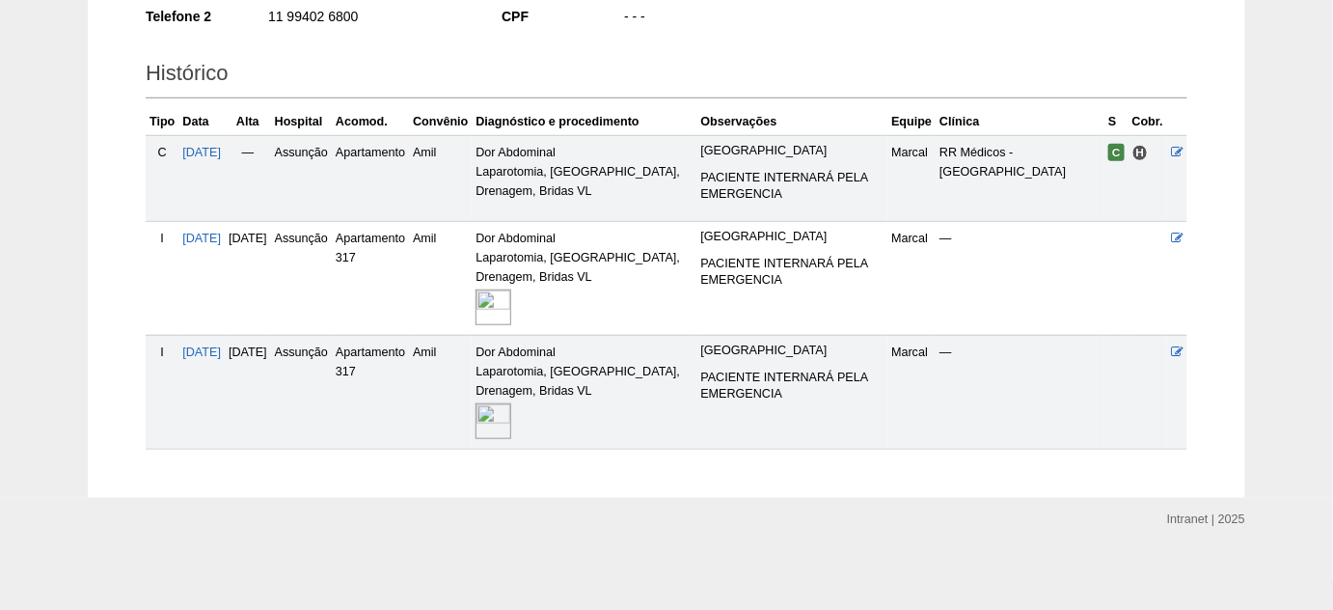
click at [511, 298] on img at bounding box center [493, 307] width 36 height 36
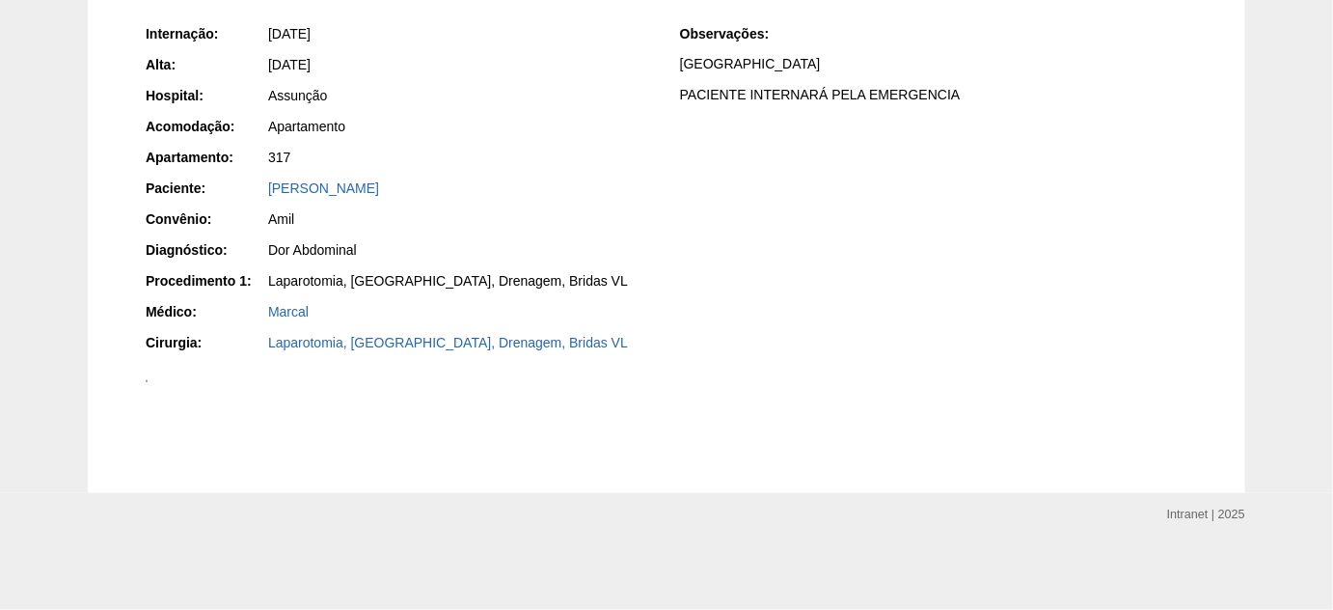
scroll to position [613, 0]
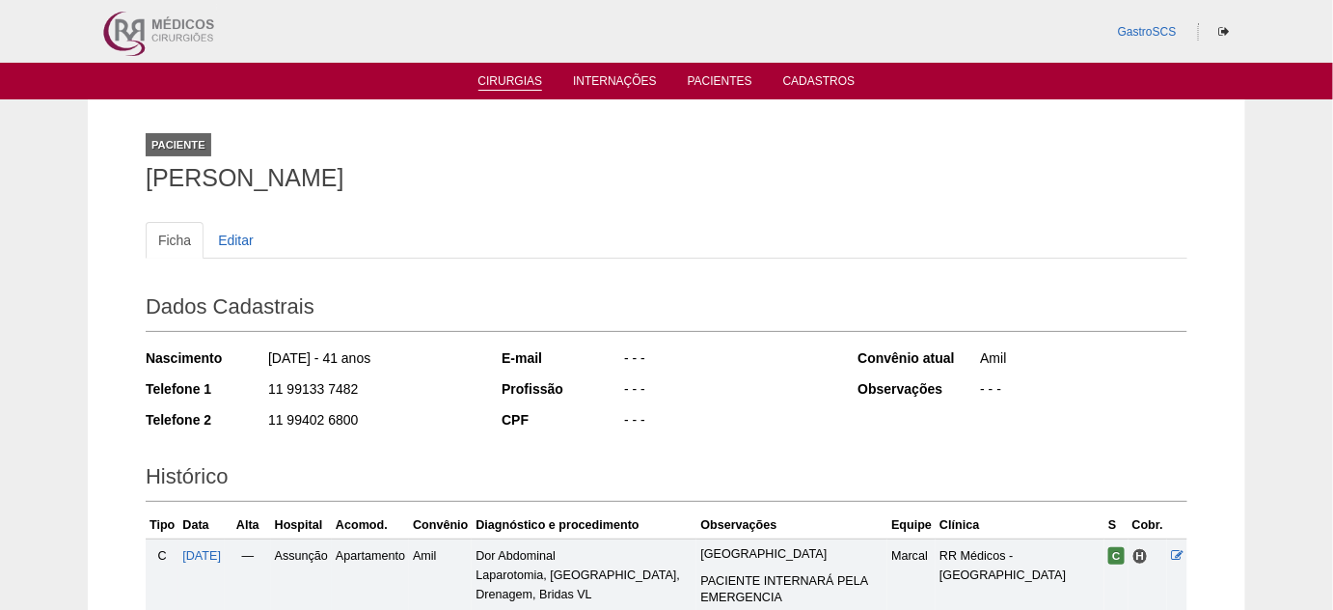
click at [525, 79] on link "Cirurgias" at bounding box center [510, 82] width 65 height 16
